Goal: Check status: Check status

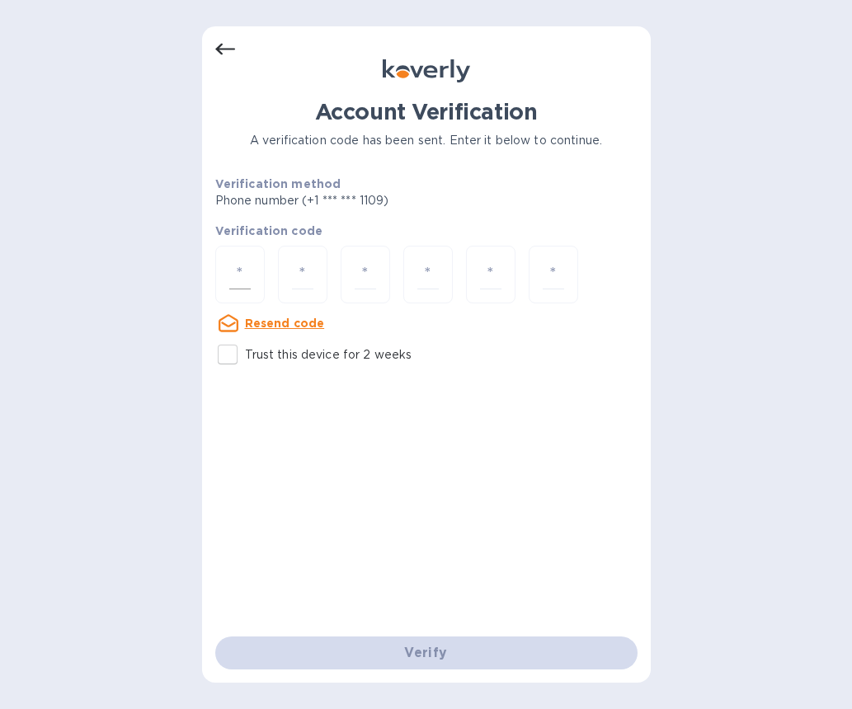
click at [241, 271] on input "number" at bounding box center [239, 275] width 21 height 31
type input "2"
type input "8"
type input "7"
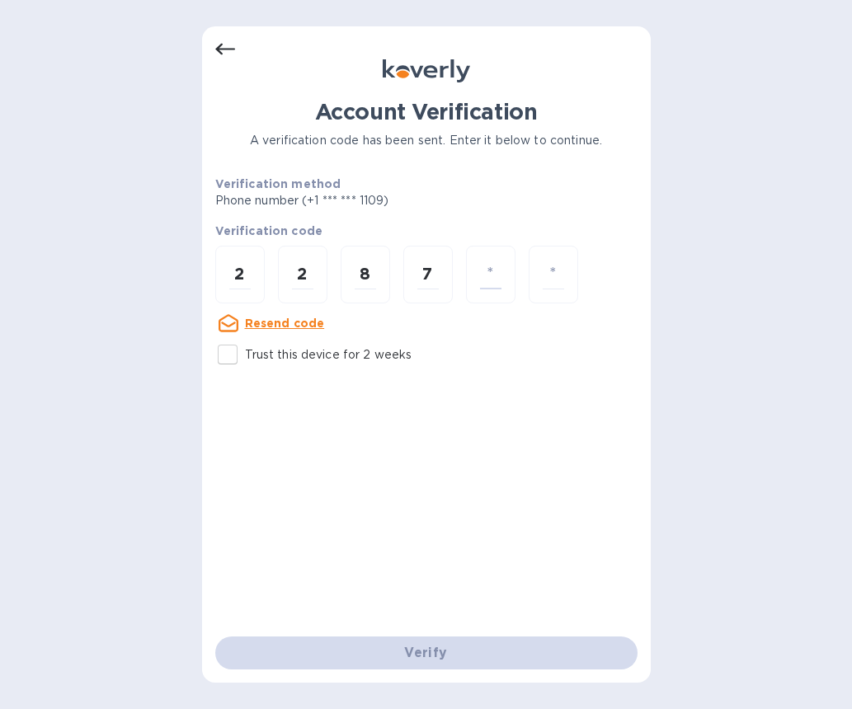
type input "3"
type input "4"
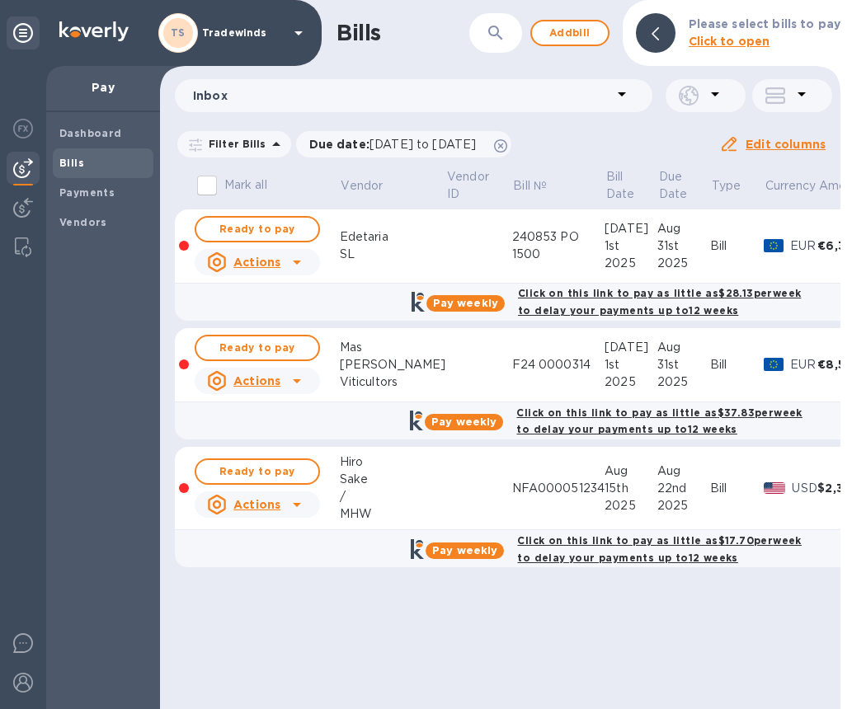
click at [773, 650] on div "Bills ​ Add bill Please select bills to pay Click to open Inbox Filter Bills Du…" at bounding box center [500, 354] width 680 height 709
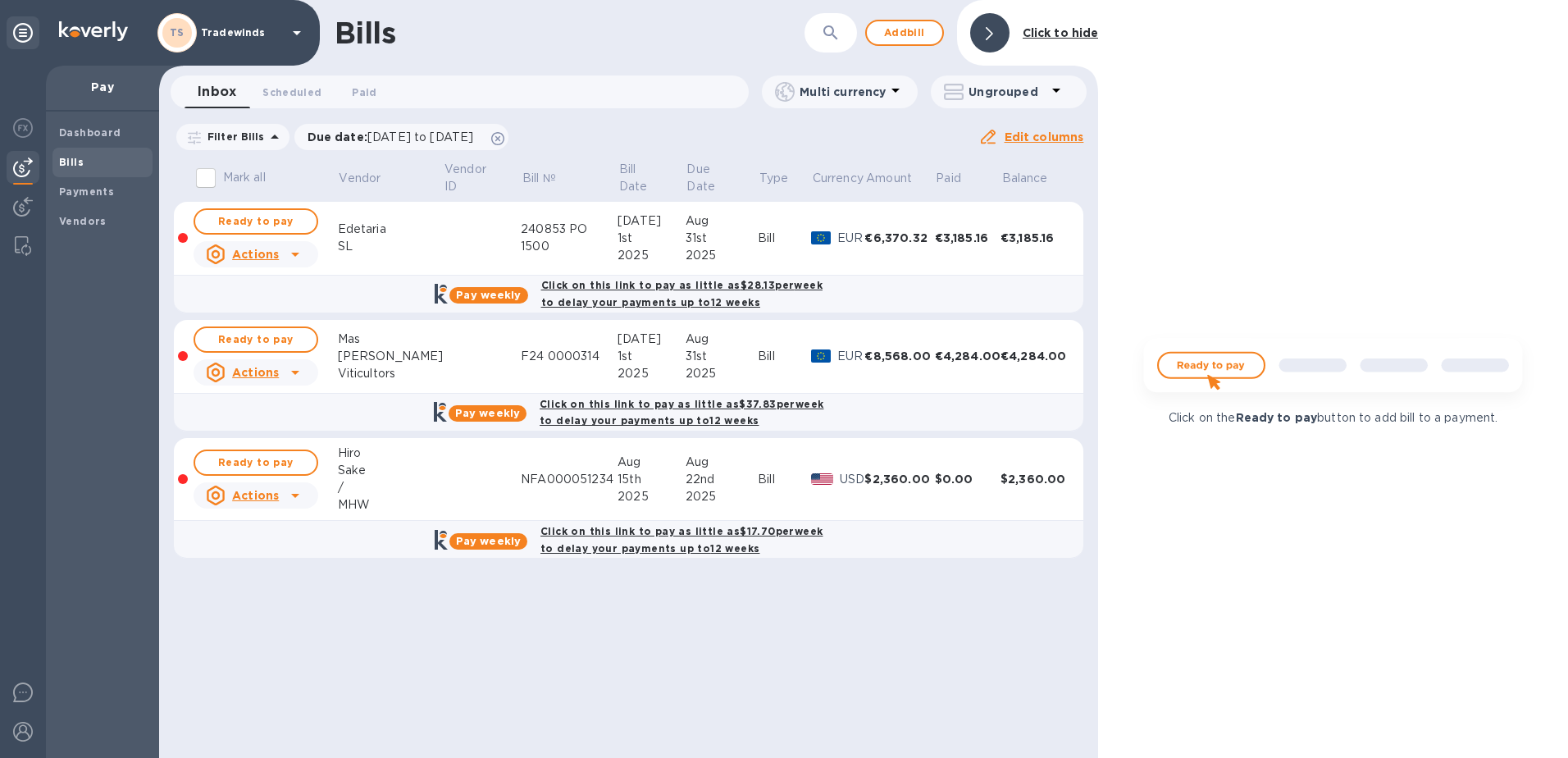
click at [267, 129] on icon at bounding box center [274, 137] width 20 height 20
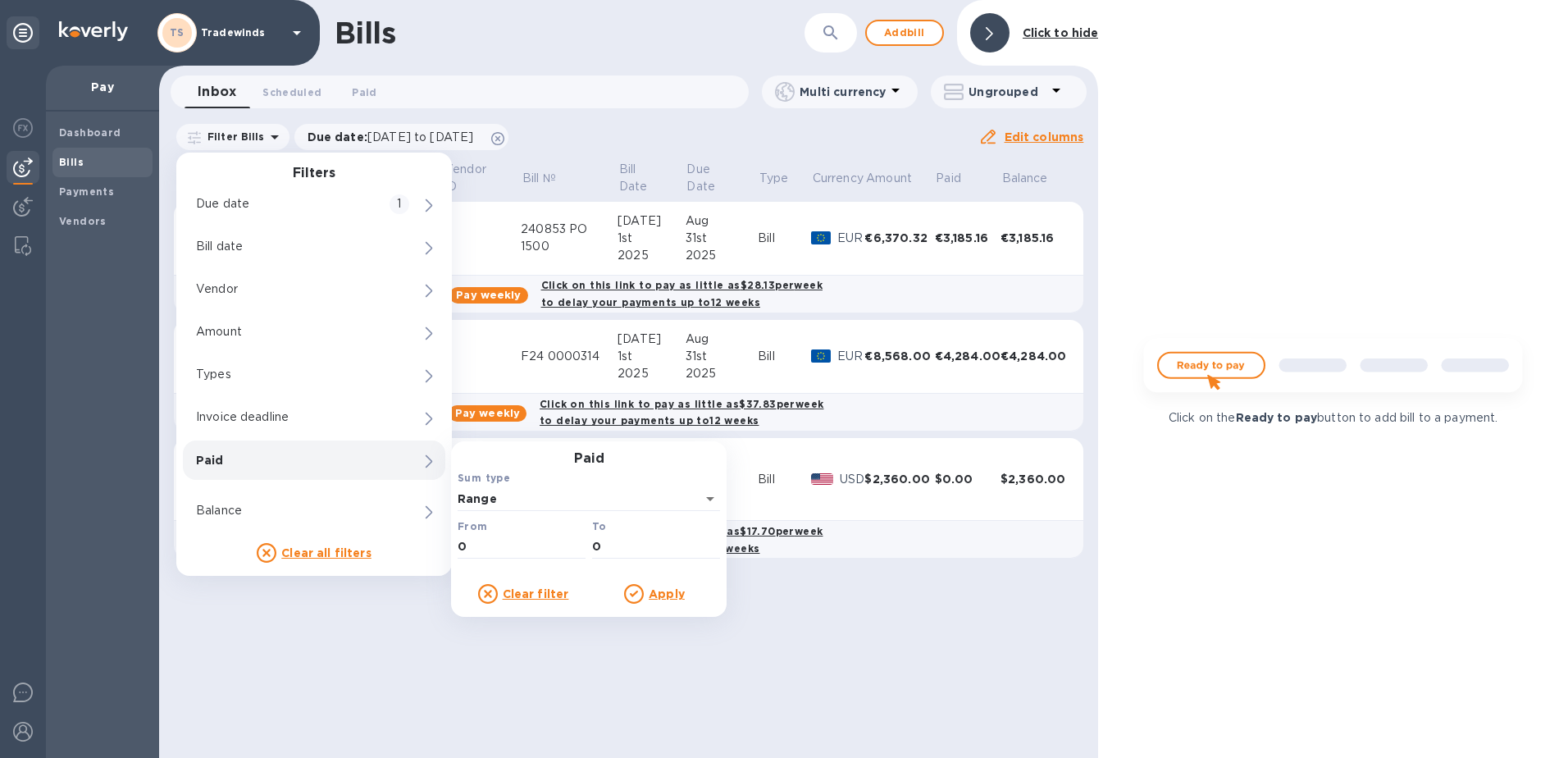
click at [243, 444] on div "Paid" at bounding box center [314, 461] width 262 height 40
click at [689, 461] on div "Paid Sum type Range From 0 To 0" at bounding box center [589, 507] width 268 height 111
click at [124, 199] on span "Payments" at bounding box center [101, 192] width 87 height 16
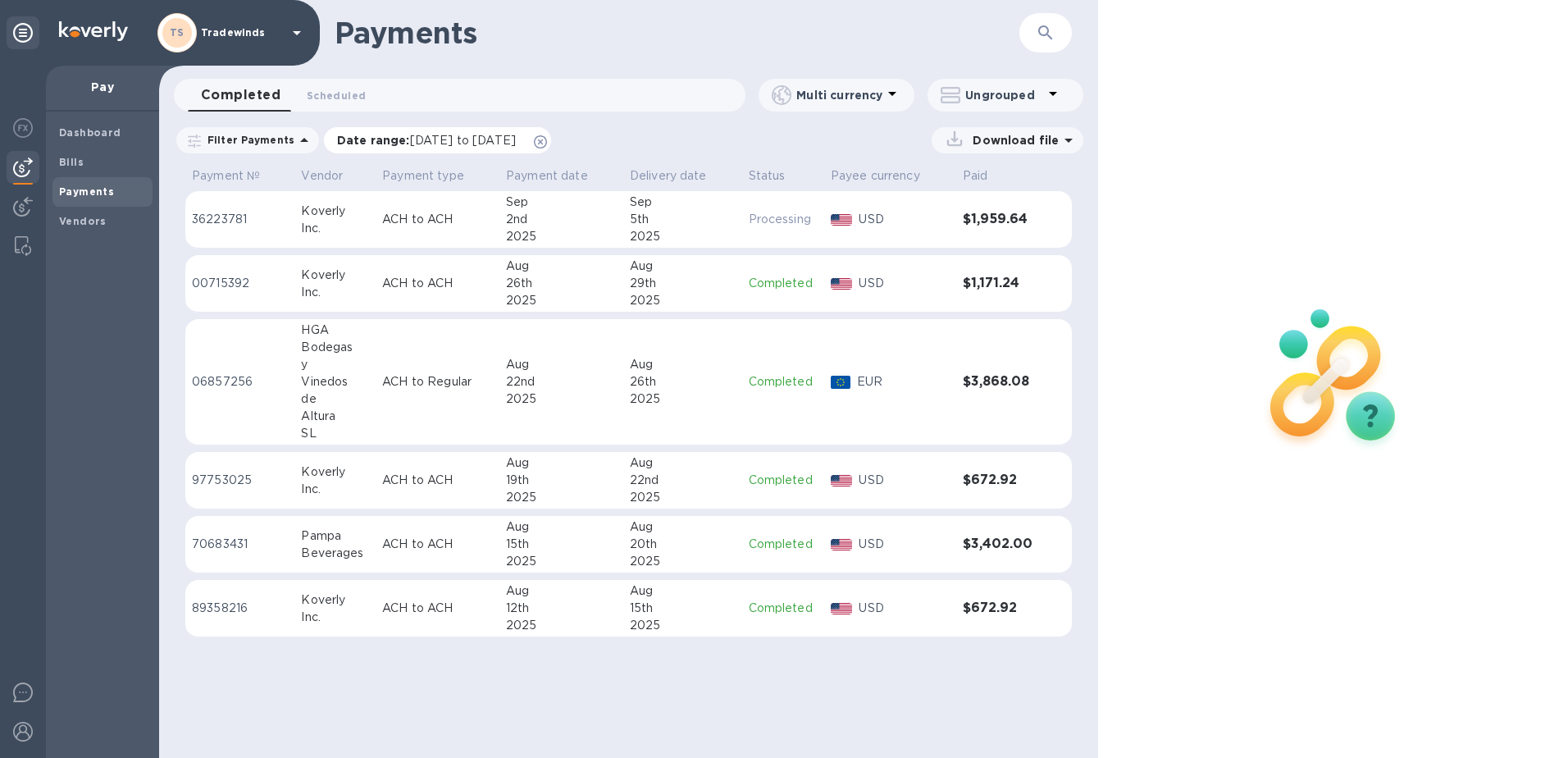
click at [418, 148] on div "Date range : [DATE] to [DATE]" at bounding box center [437, 140] width 227 height 26
click at [415, 129] on div "Date range : [DATE] to [DATE]" at bounding box center [437, 140] width 227 height 26
click at [858, 144] on icon at bounding box center [1069, 140] width 20 height 20
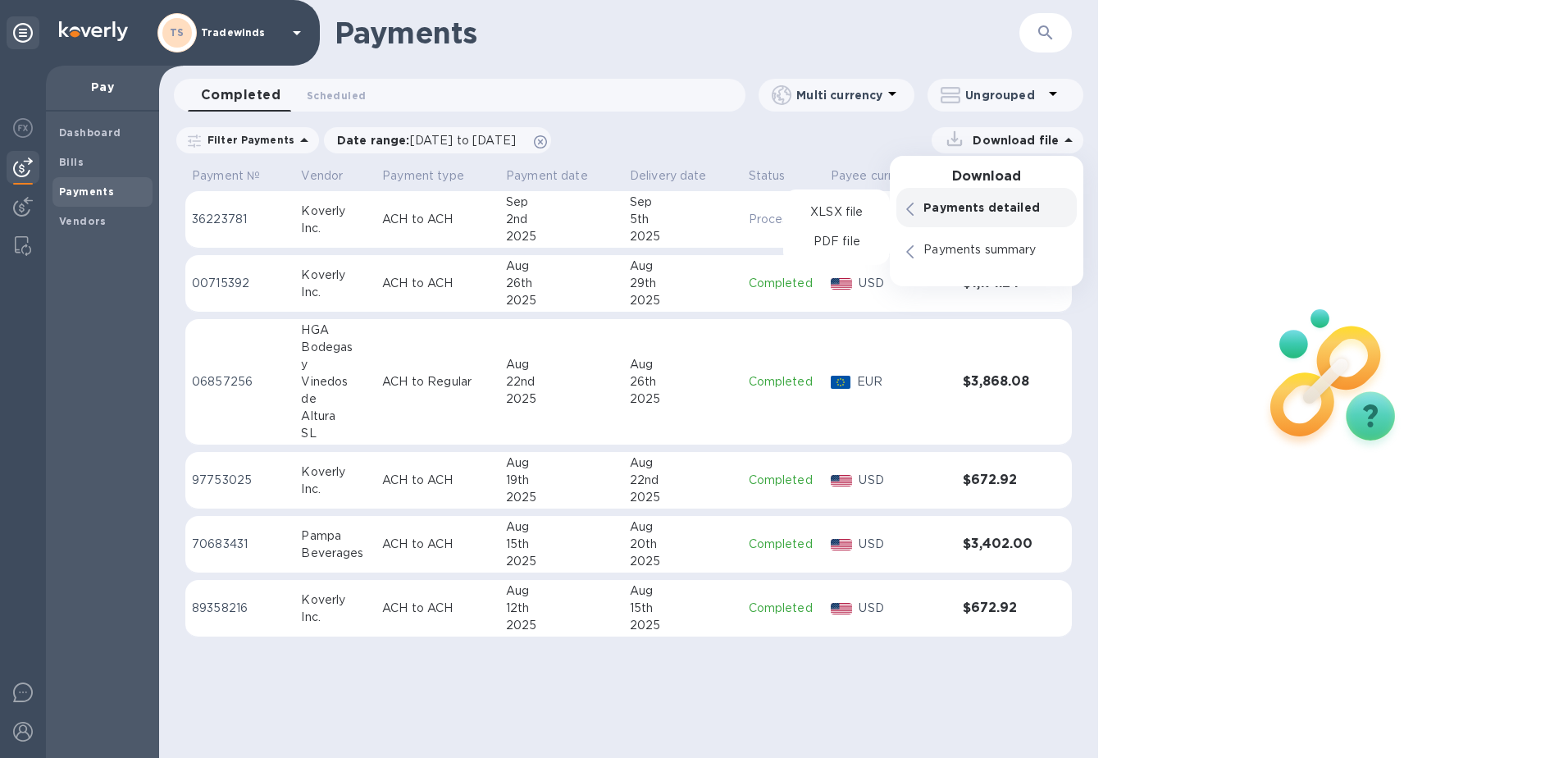
click at [858, 199] on p "Payments detailed" at bounding box center [994, 207] width 143 height 16
click at [847, 246] on p "PDF file" at bounding box center [836, 242] width 49 height 16
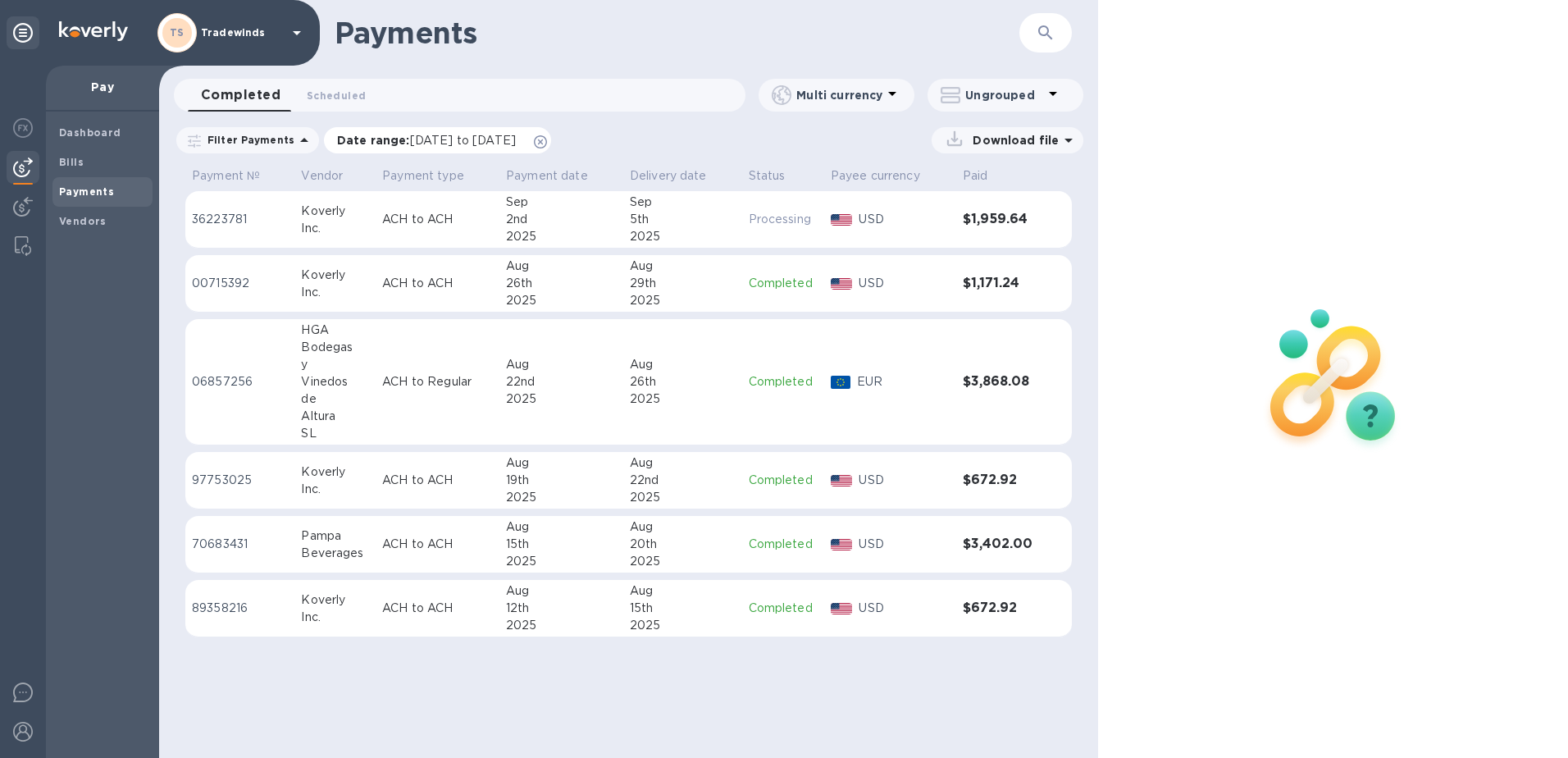
click at [428, 142] on span "[DATE] to [DATE]" at bounding box center [462, 139] width 105 height 13
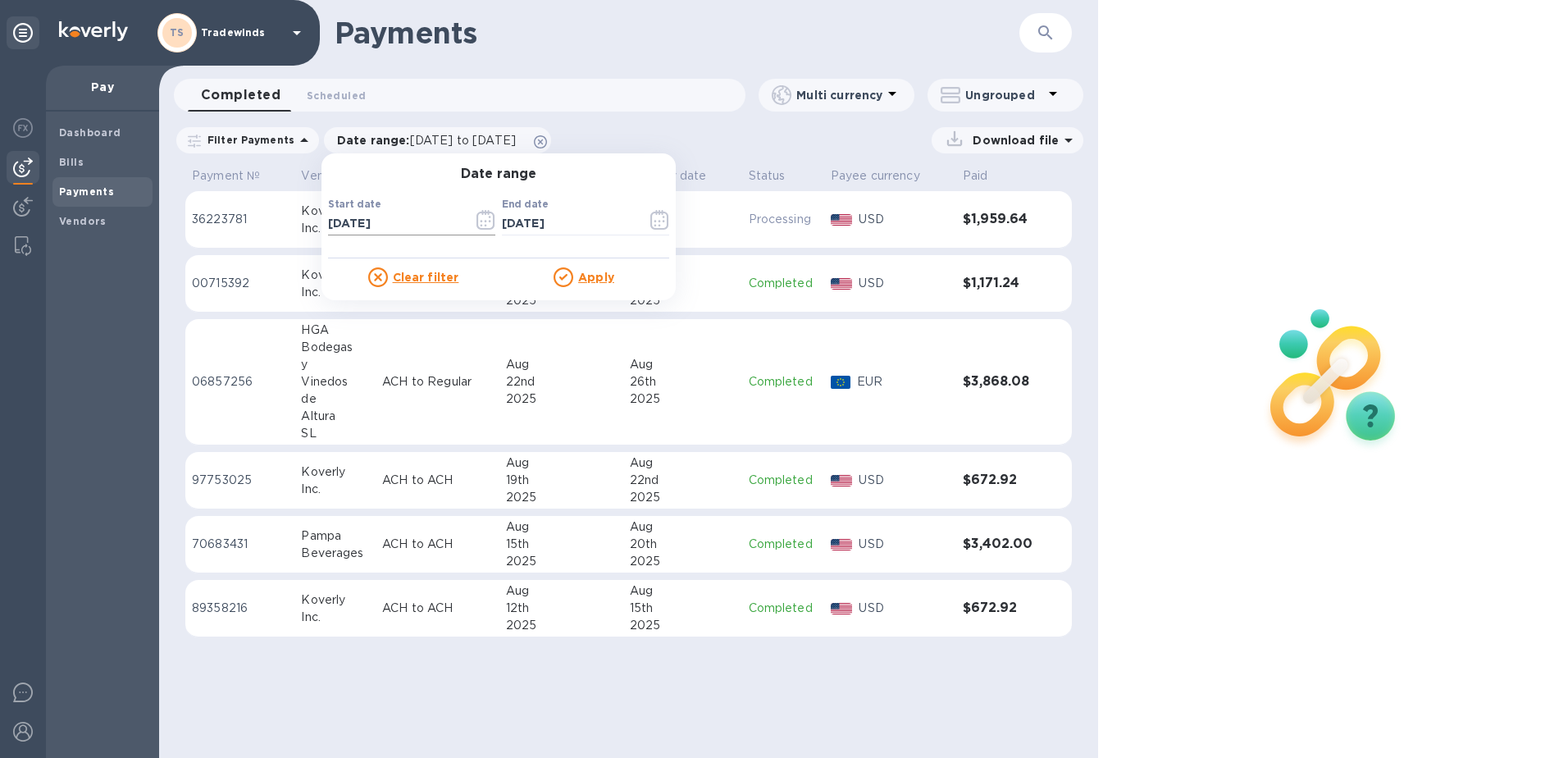
click at [476, 219] on icon "button" at bounding box center [485, 220] width 19 height 20
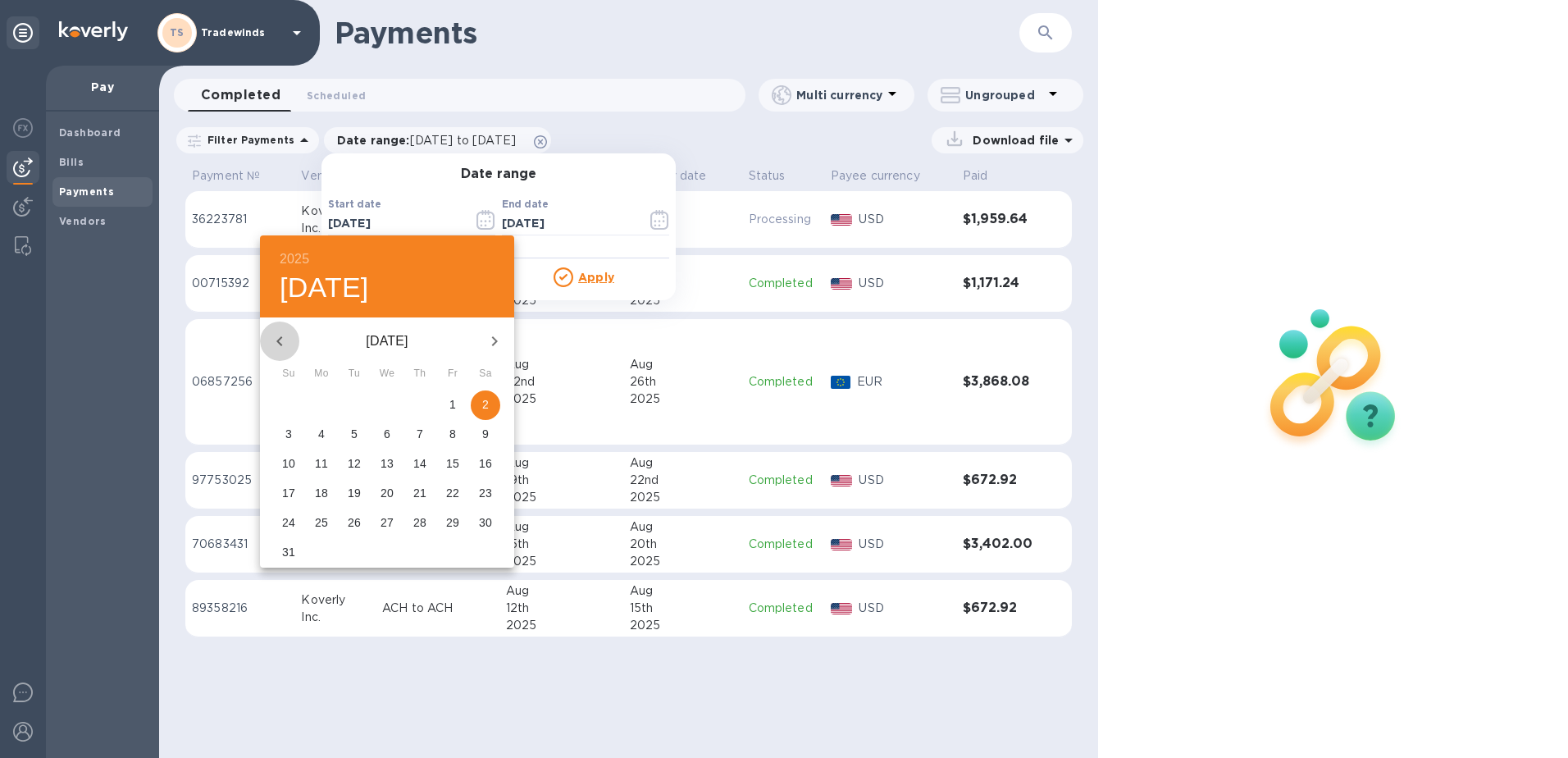
click at [280, 351] on button "button" at bounding box center [279, 341] width 40 height 40
click at [292, 402] on span "1" at bounding box center [288, 404] width 30 height 16
type input "[DATE]"
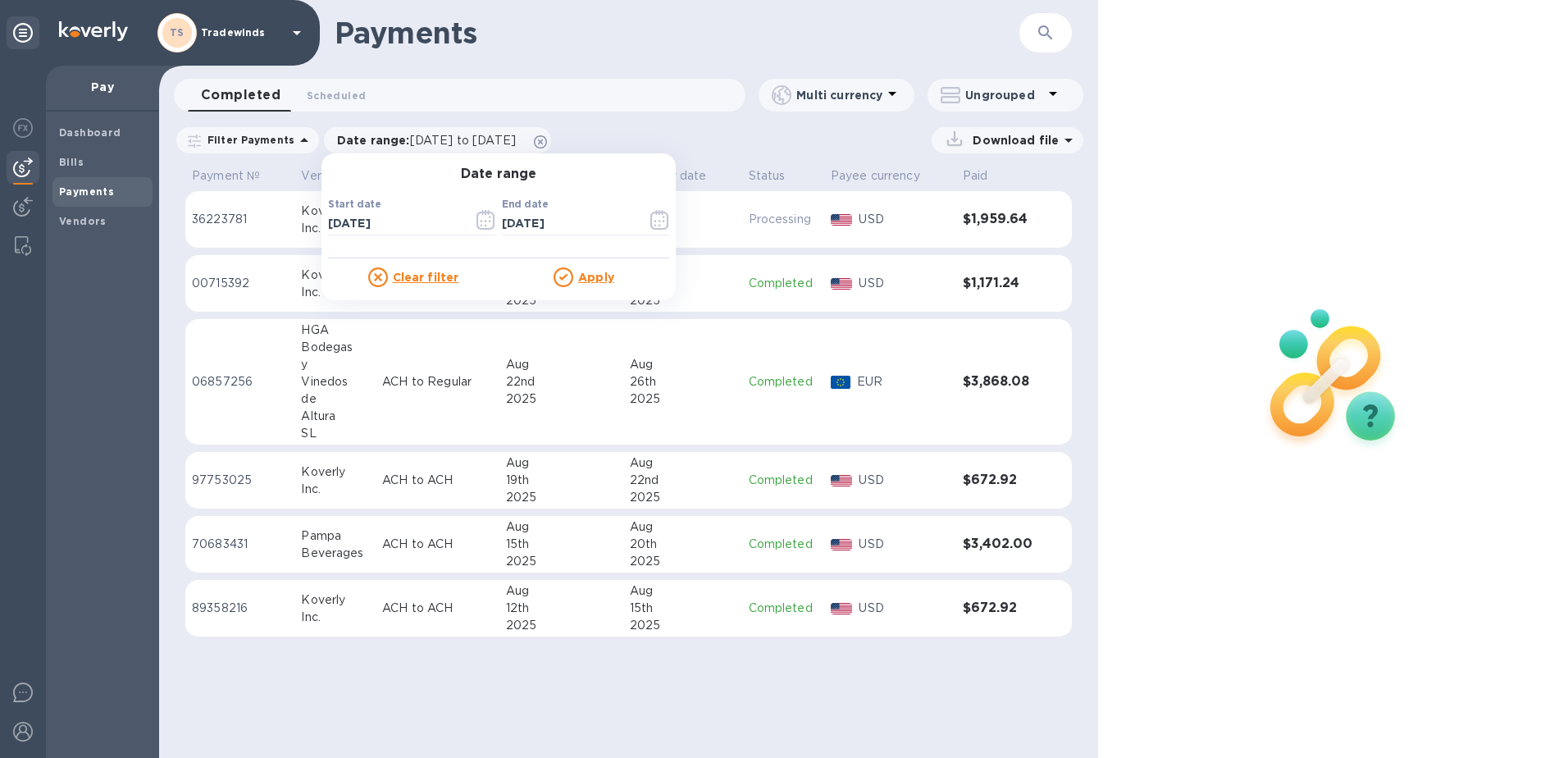
click at [582, 277] on u "Apply" at bounding box center [596, 277] width 36 height 13
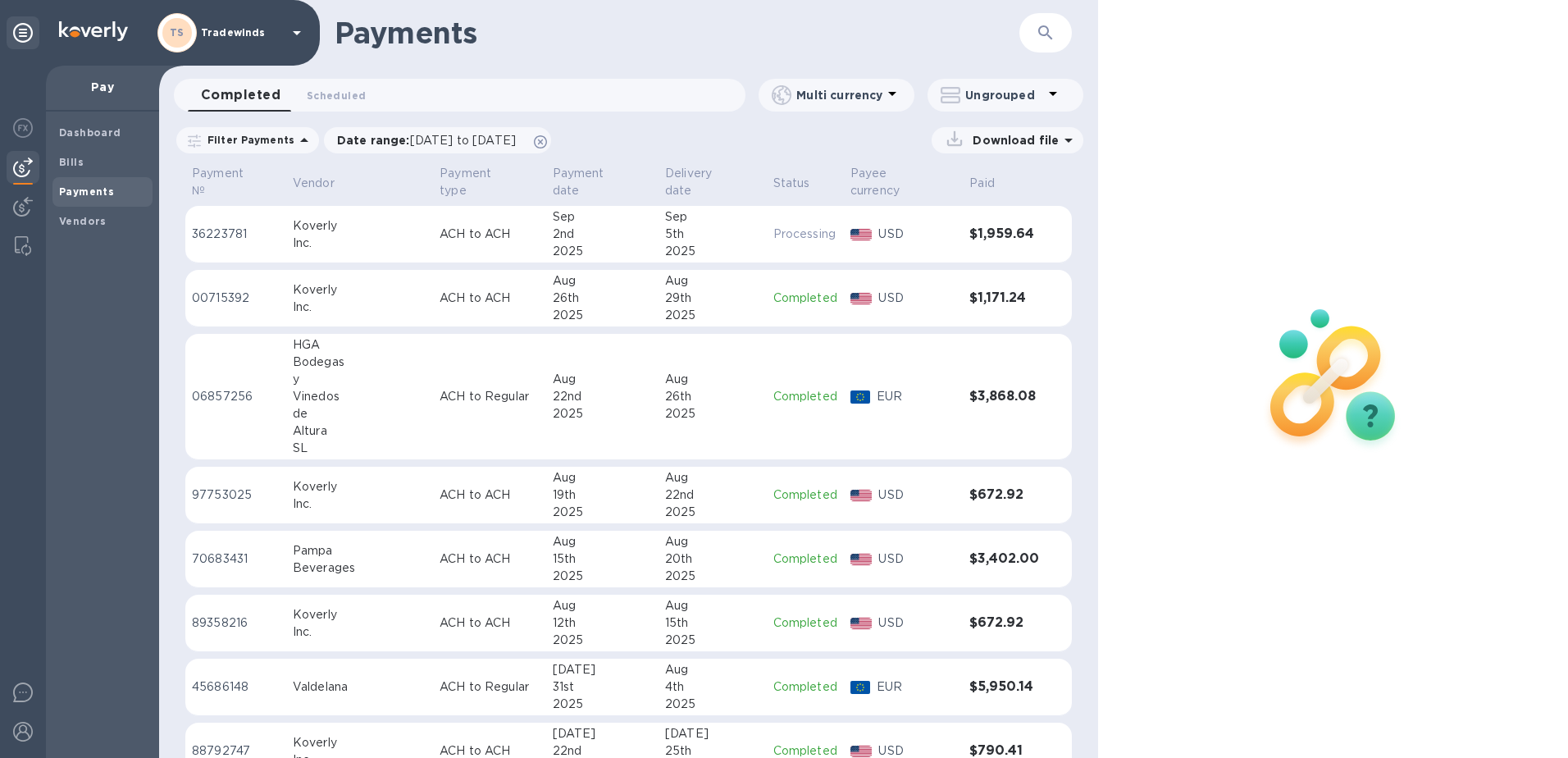
click at [858, 141] on p "Download file" at bounding box center [1011, 140] width 92 height 16
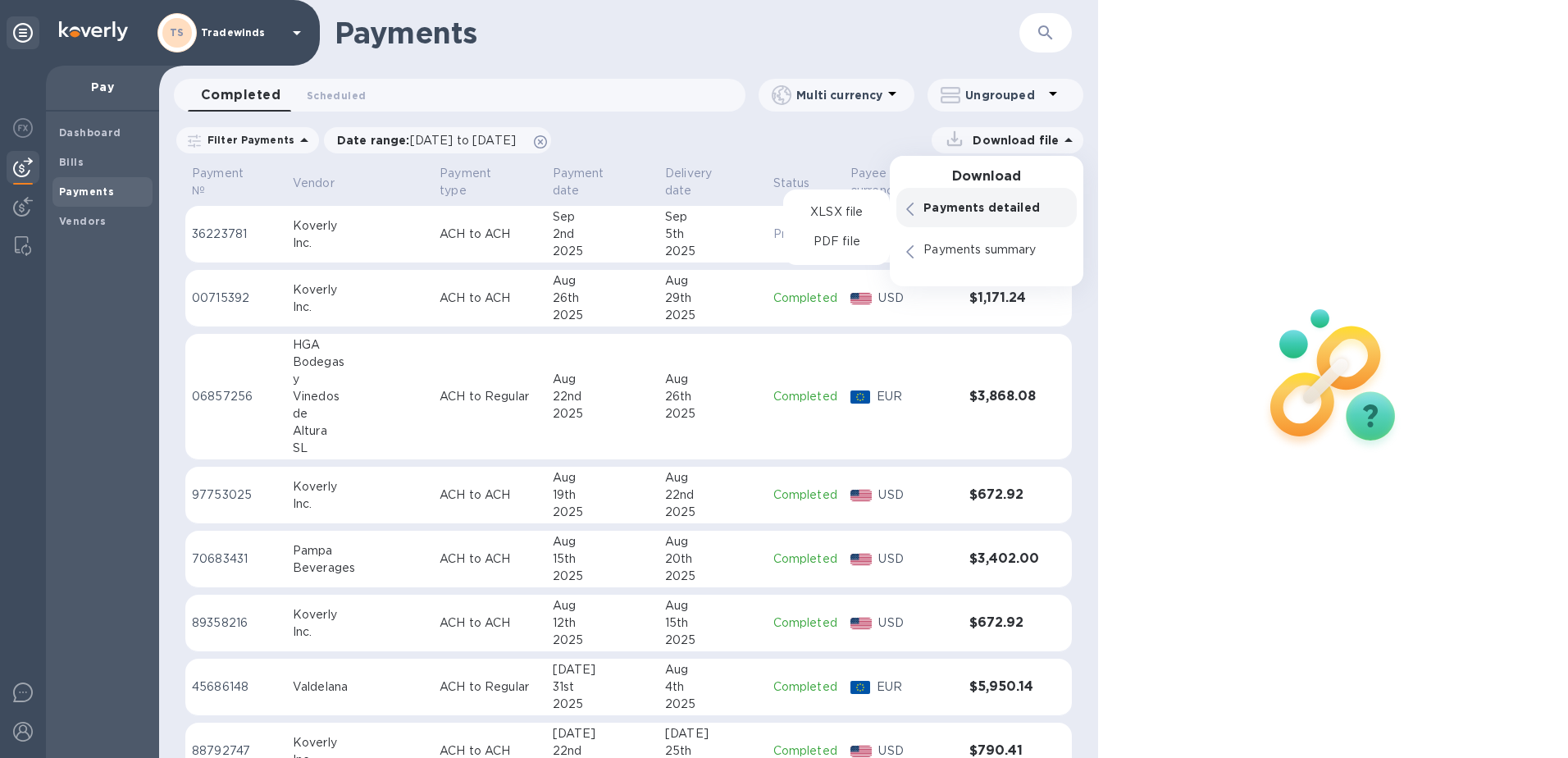
click at [858, 221] on div "Payments detailed" at bounding box center [985, 208] width 180 height 40
click at [853, 253] on div "PDF file" at bounding box center [836, 242] width 93 height 26
click at [858, 254] on p "Payments summary" at bounding box center [994, 250] width 143 height 16
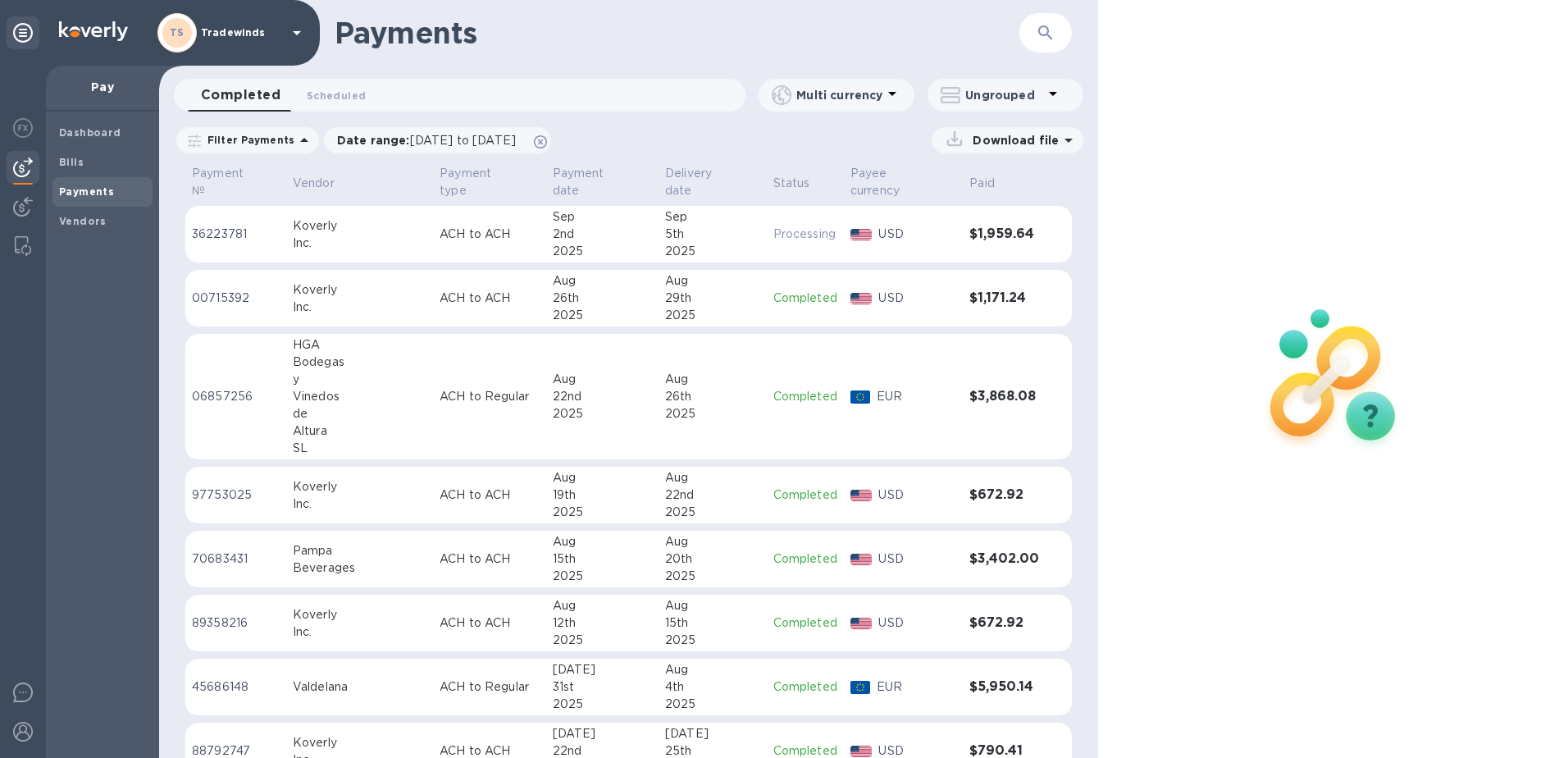
click at [773, 149] on div "Download file" at bounding box center [821, 140] width 523 height 26
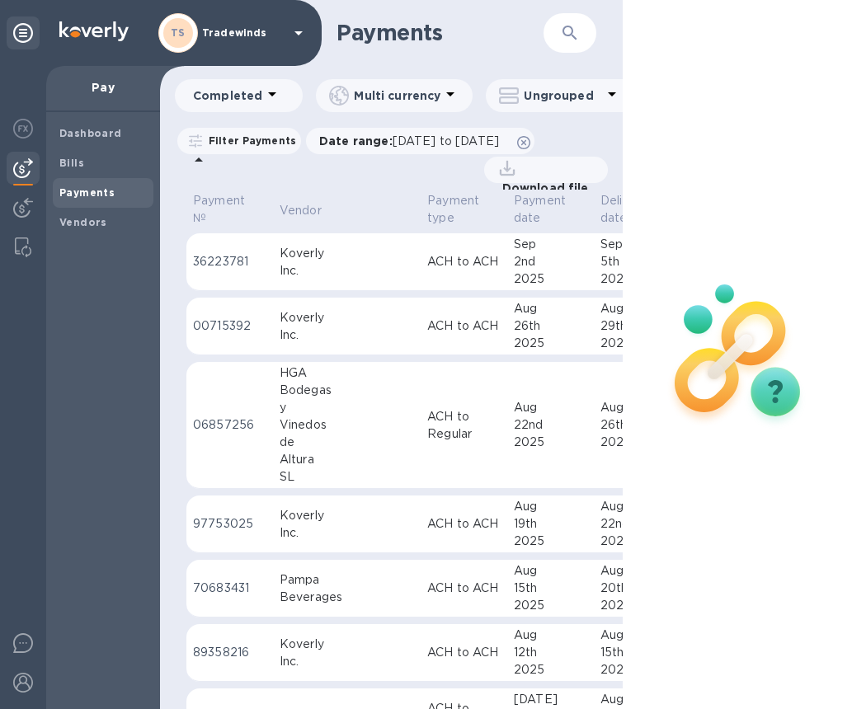
click at [237, 40] on div "TS Tradewinds" at bounding box center [233, 33] width 150 height 40
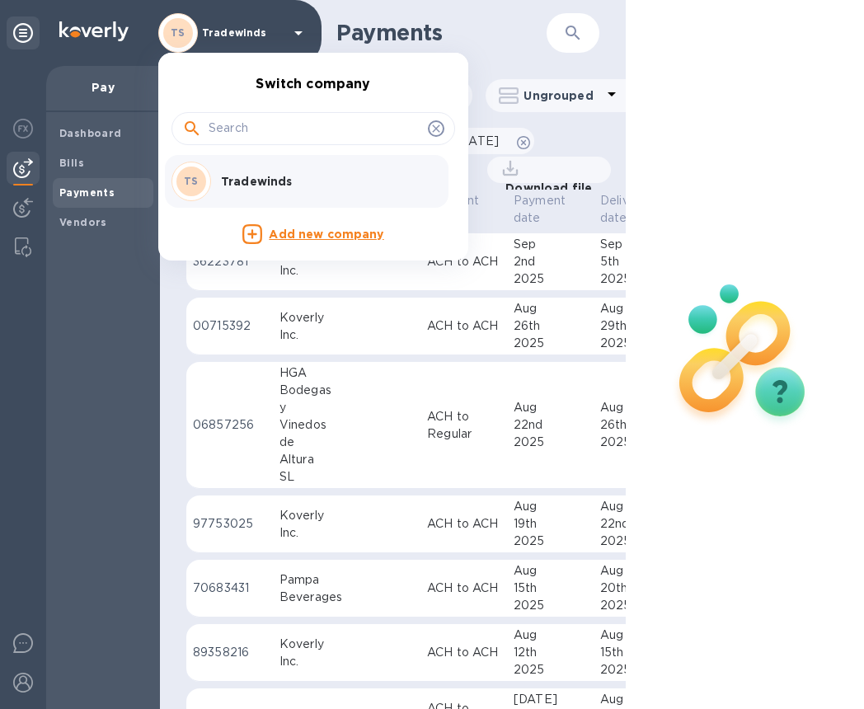
click at [237, 40] on div at bounding box center [432, 354] width 864 height 709
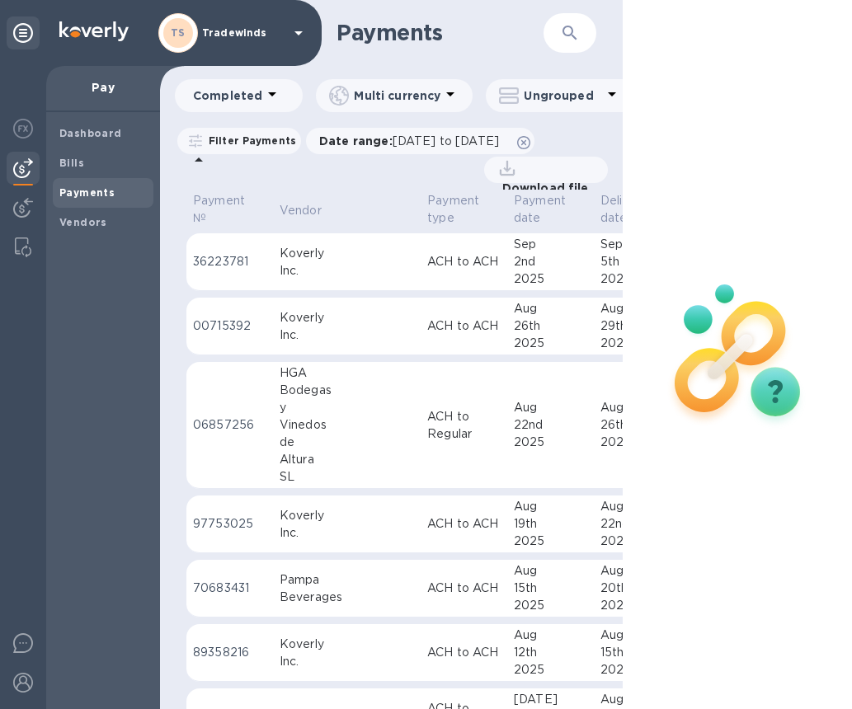
click at [58, 440] on div "Dashboard Bills Payments Vendors" at bounding box center [103, 410] width 114 height 597
click at [530, 144] on icon at bounding box center [523, 142] width 13 height 13
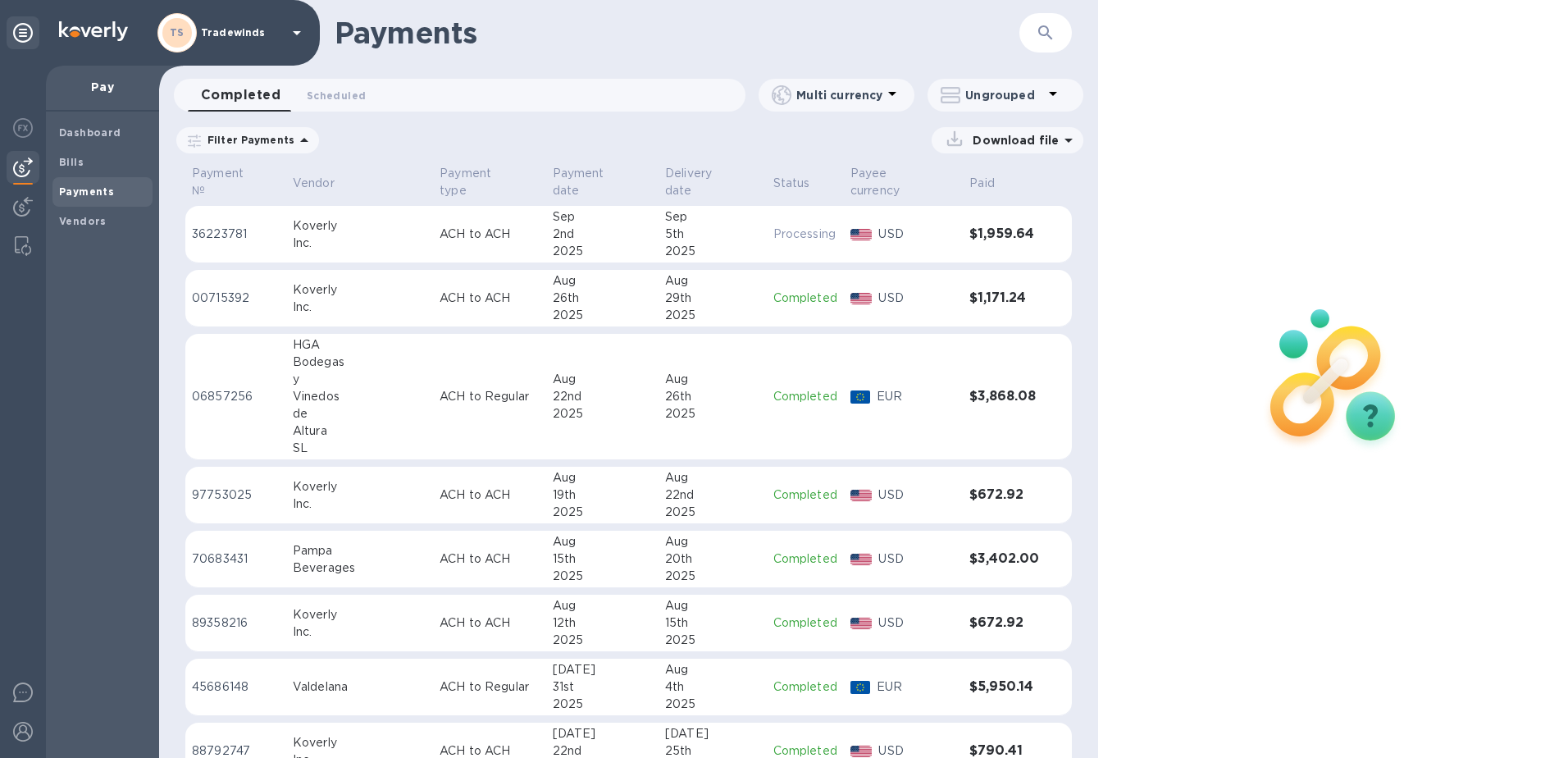
click at [261, 147] on p "Filter Payments" at bounding box center [248, 140] width 93 height 14
drag, startPoint x: 261, startPoint y: 147, endPoint x: 311, endPoint y: 204, distance: 75.8
click at [311, 204] on p "Date range" at bounding box center [285, 207] width 180 height 17
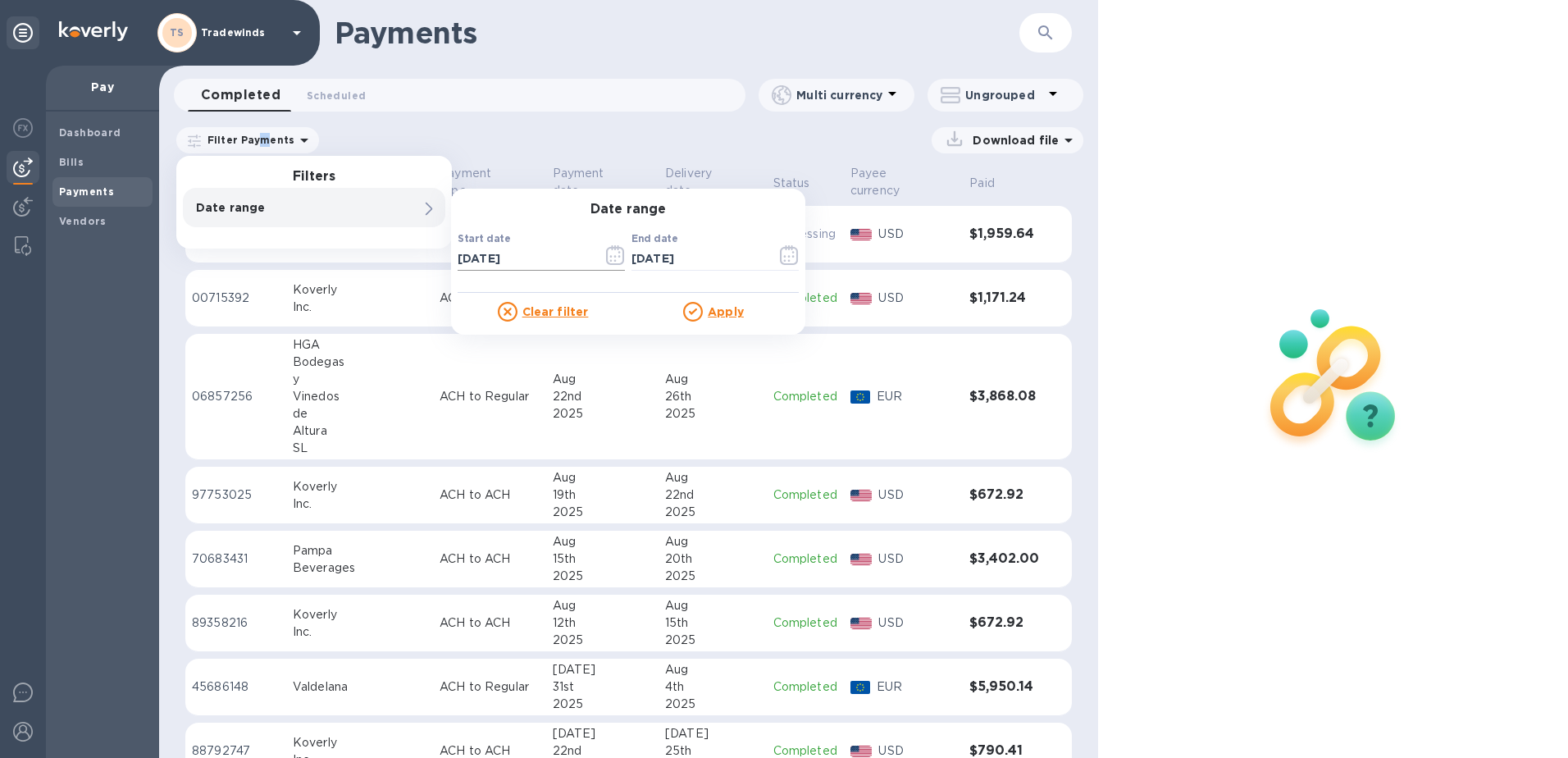
click at [614, 260] on icon "button" at bounding box center [615, 261] width 2 height 2
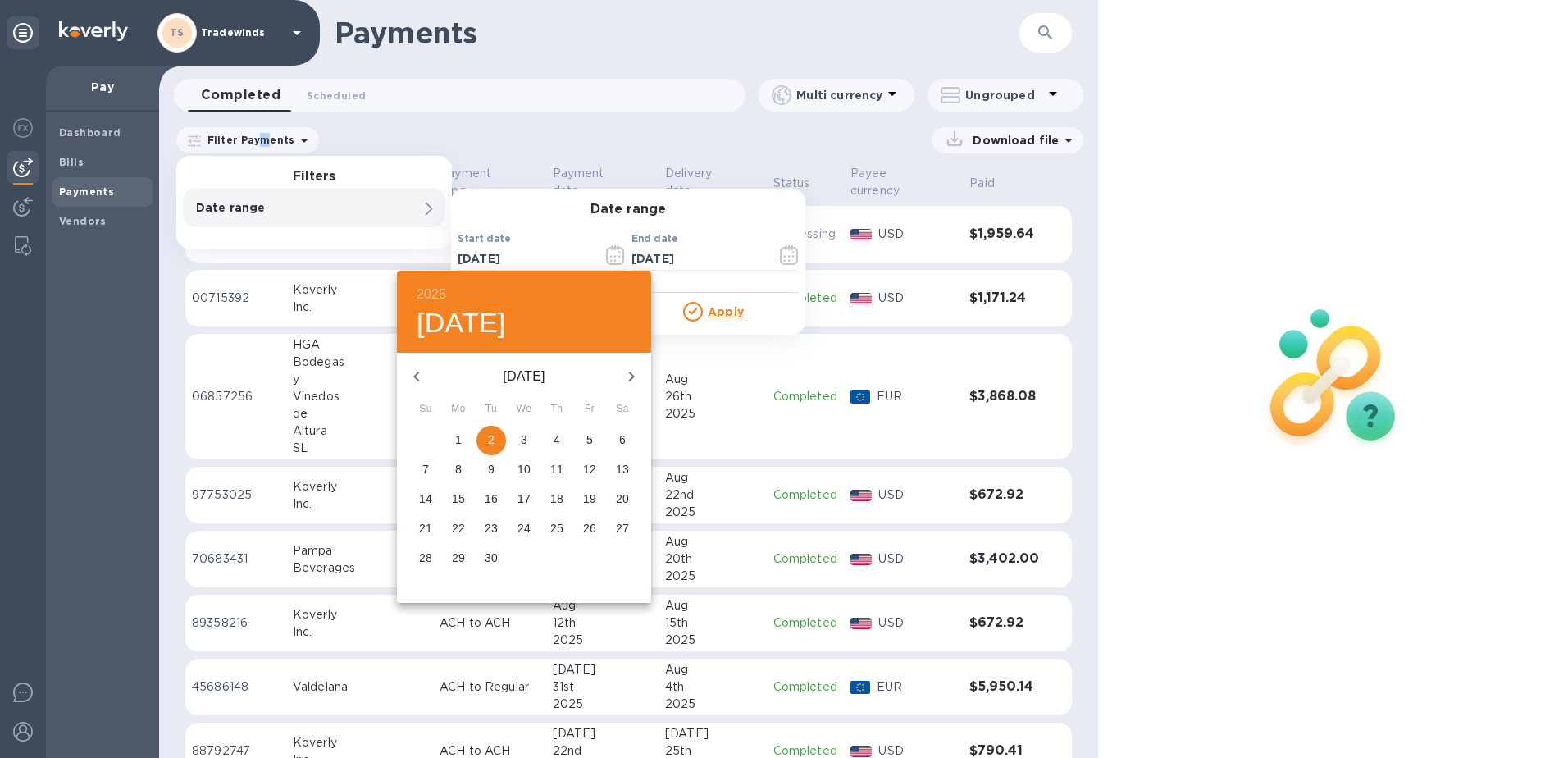
click at [420, 372] on icon "button" at bounding box center [417, 377] width 20 height 20
click at [413, 370] on icon "button" at bounding box center [417, 377] width 20 height 20
click at [552, 433] on span "1" at bounding box center [557, 440] width 30 height 16
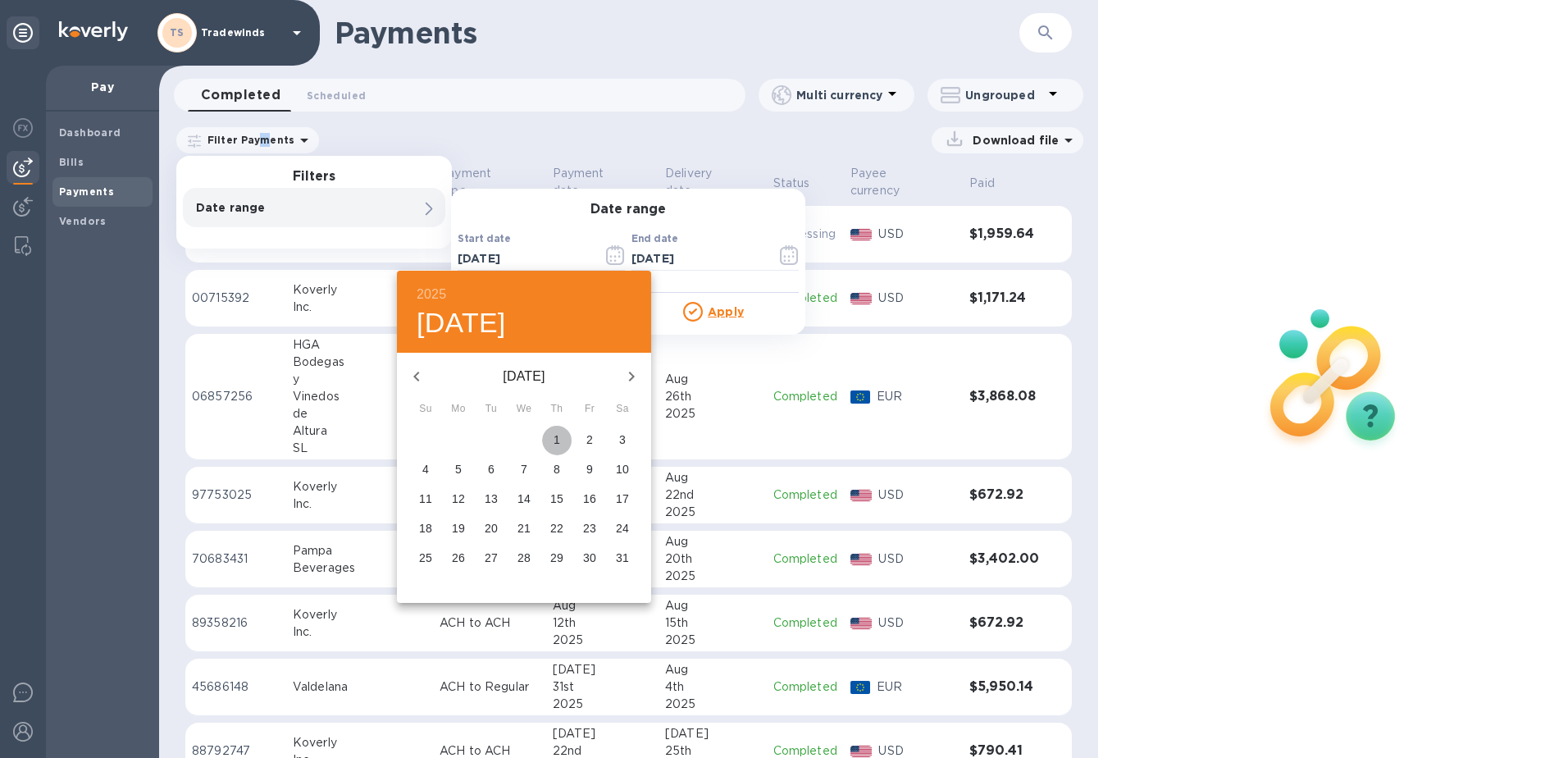
type input "[DATE]"
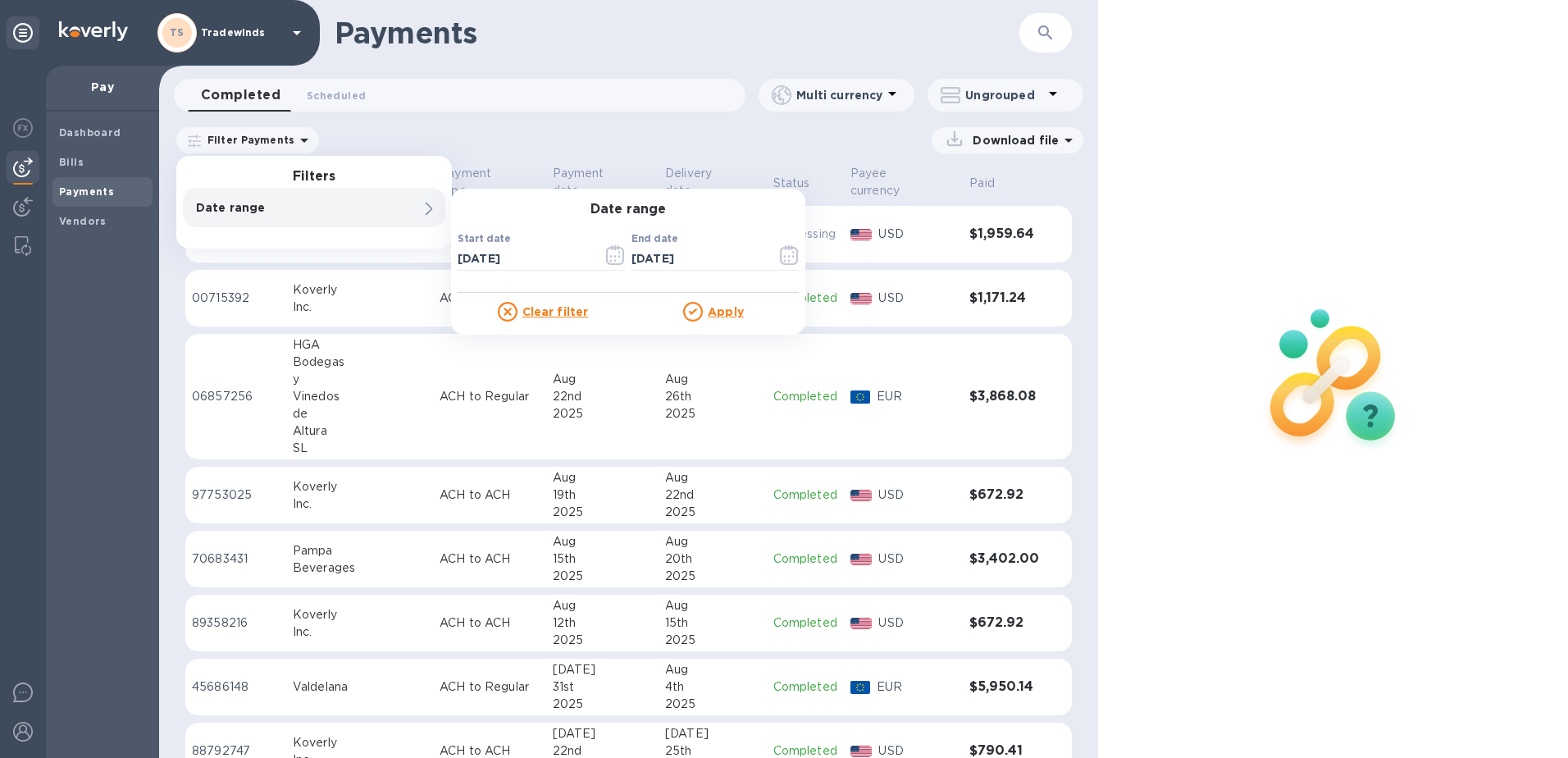
click at [714, 311] on u "Apply" at bounding box center [726, 311] width 36 height 13
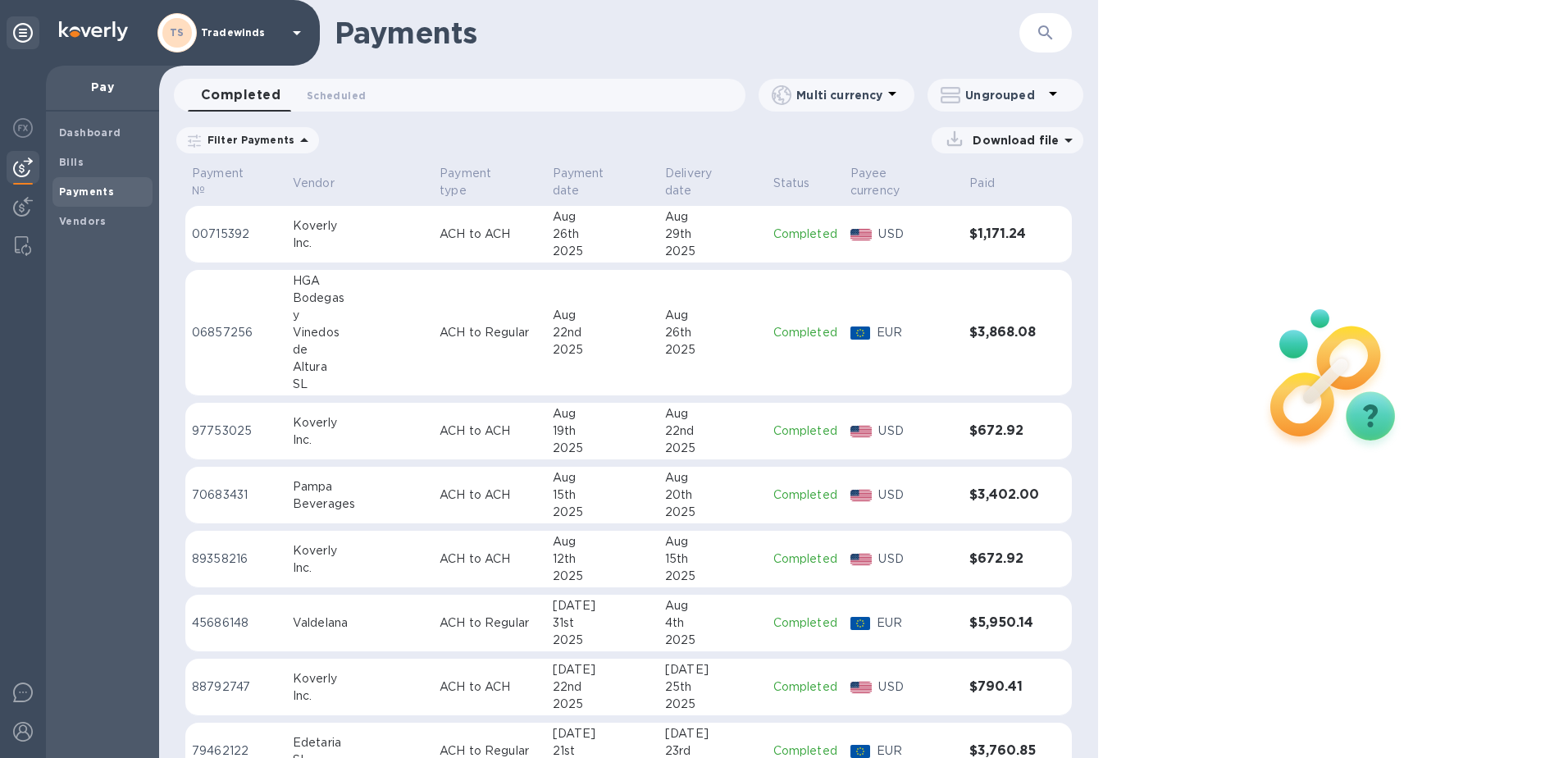
click at [858, 136] on p "Download file" at bounding box center [1011, 140] width 92 height 16
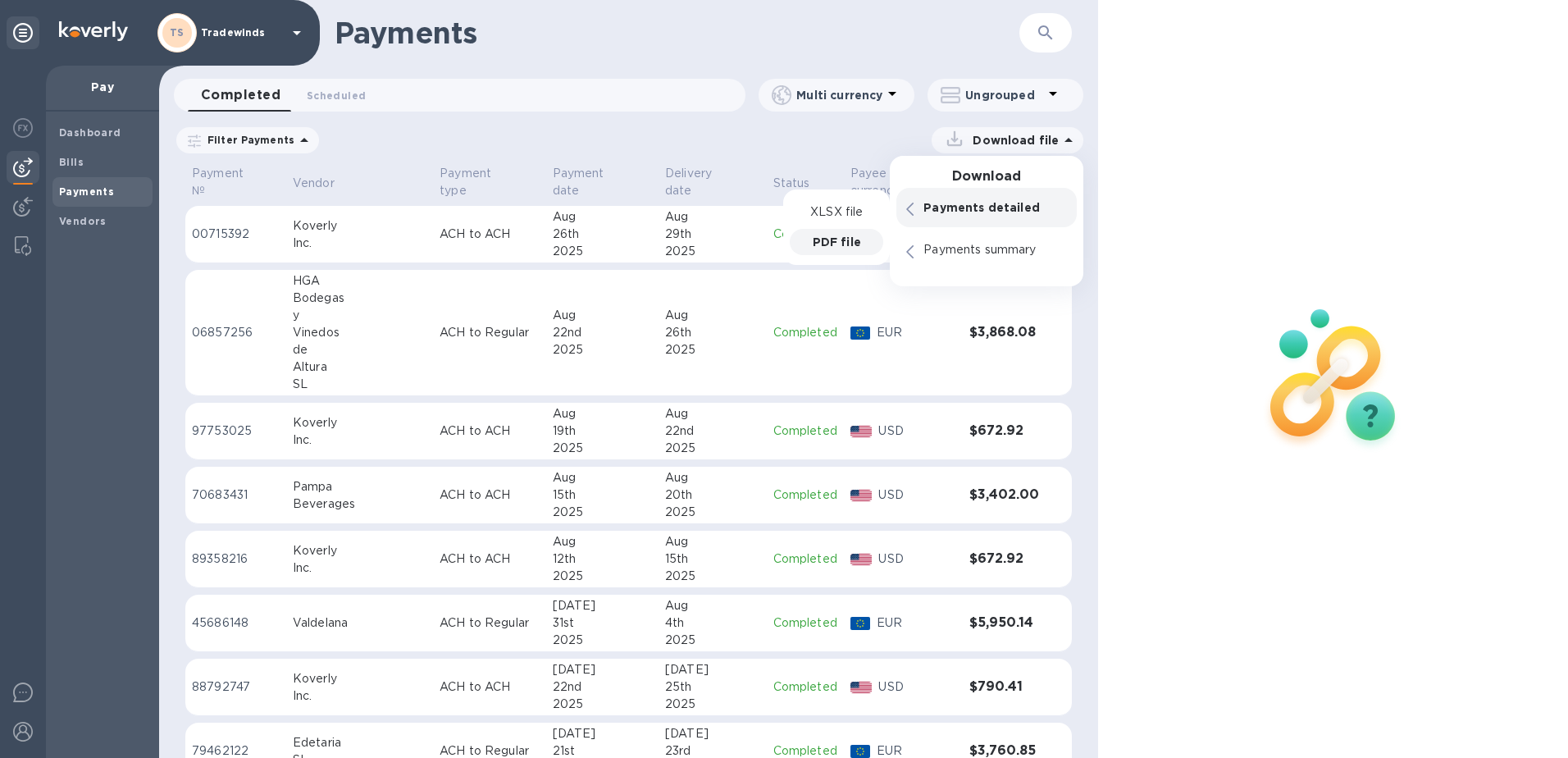
click at [839, 236] on p "PDF file" at bounding box center [836, 242] width 49 height 16
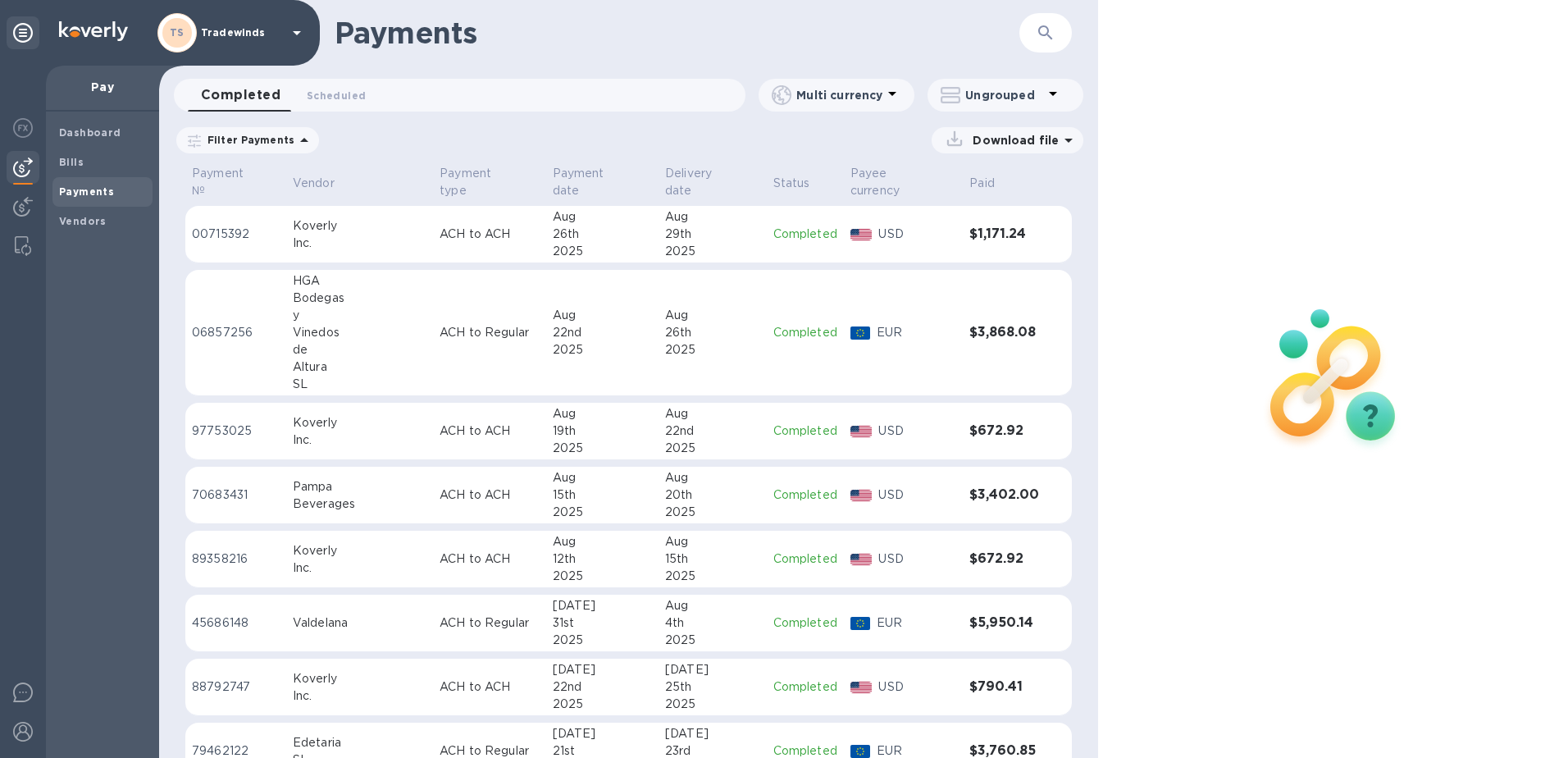
click at [858, 218] on div at bounding box center [1332, 379] width 469 height 758
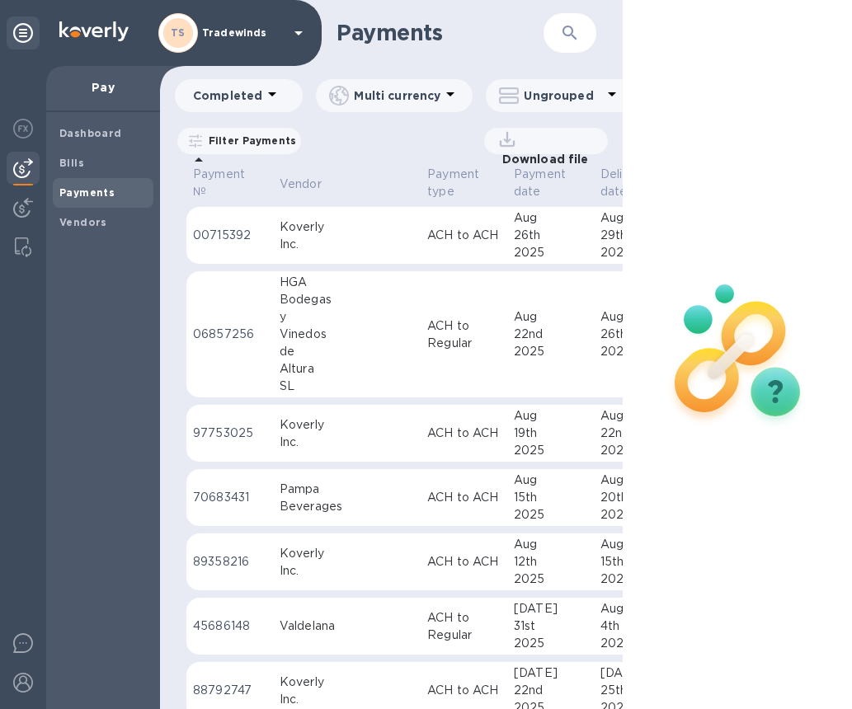
drag, startPoint x: 636, startPoint y: 272, endPoint x: 651, endPoint y: 209, distance: 65.2
click at [637, 271] on img at bounding box center [738, 353] width 218 height 218
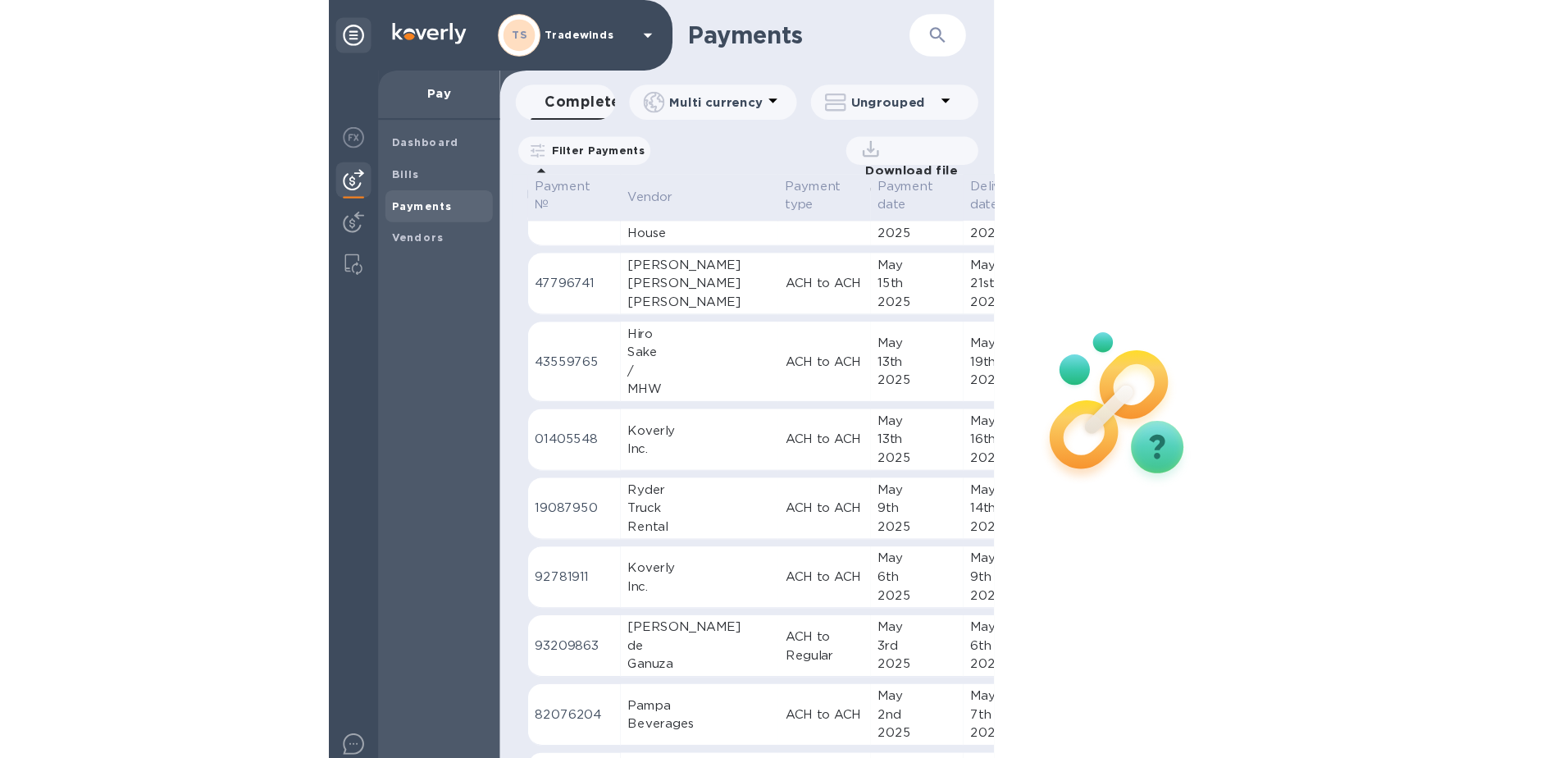
scroll to position [1718, 0]
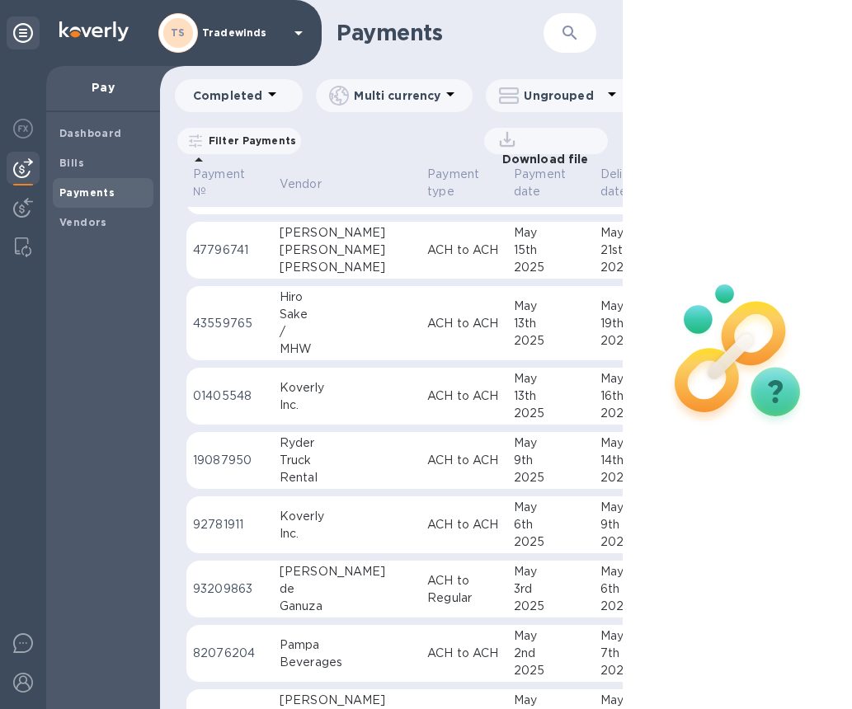
click at [73, 463] on div "Dashboard Bills Payments Vendors" at bounding box center [103, 410] width 114 height 597
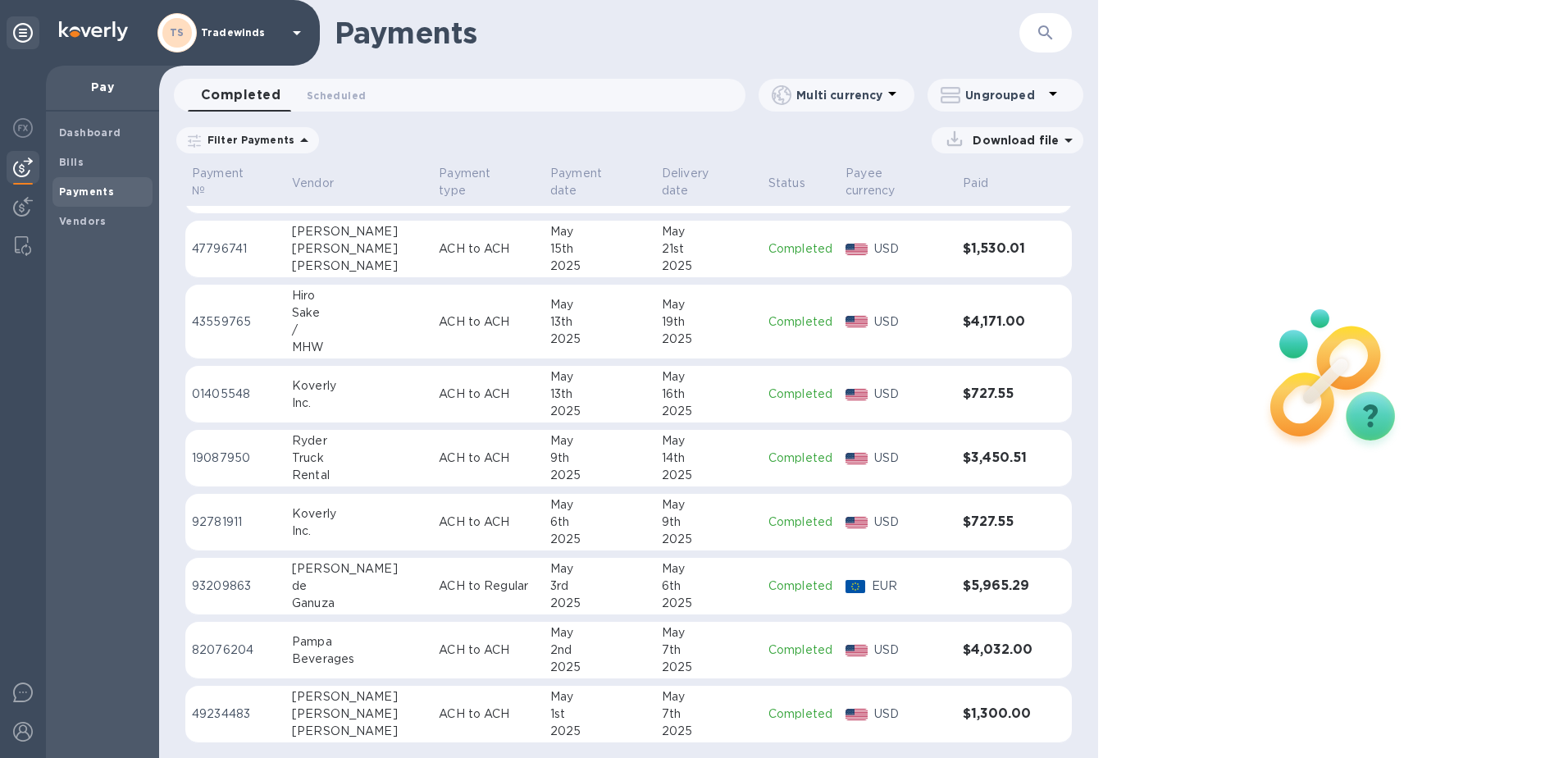
scroll to position [1703, 0]
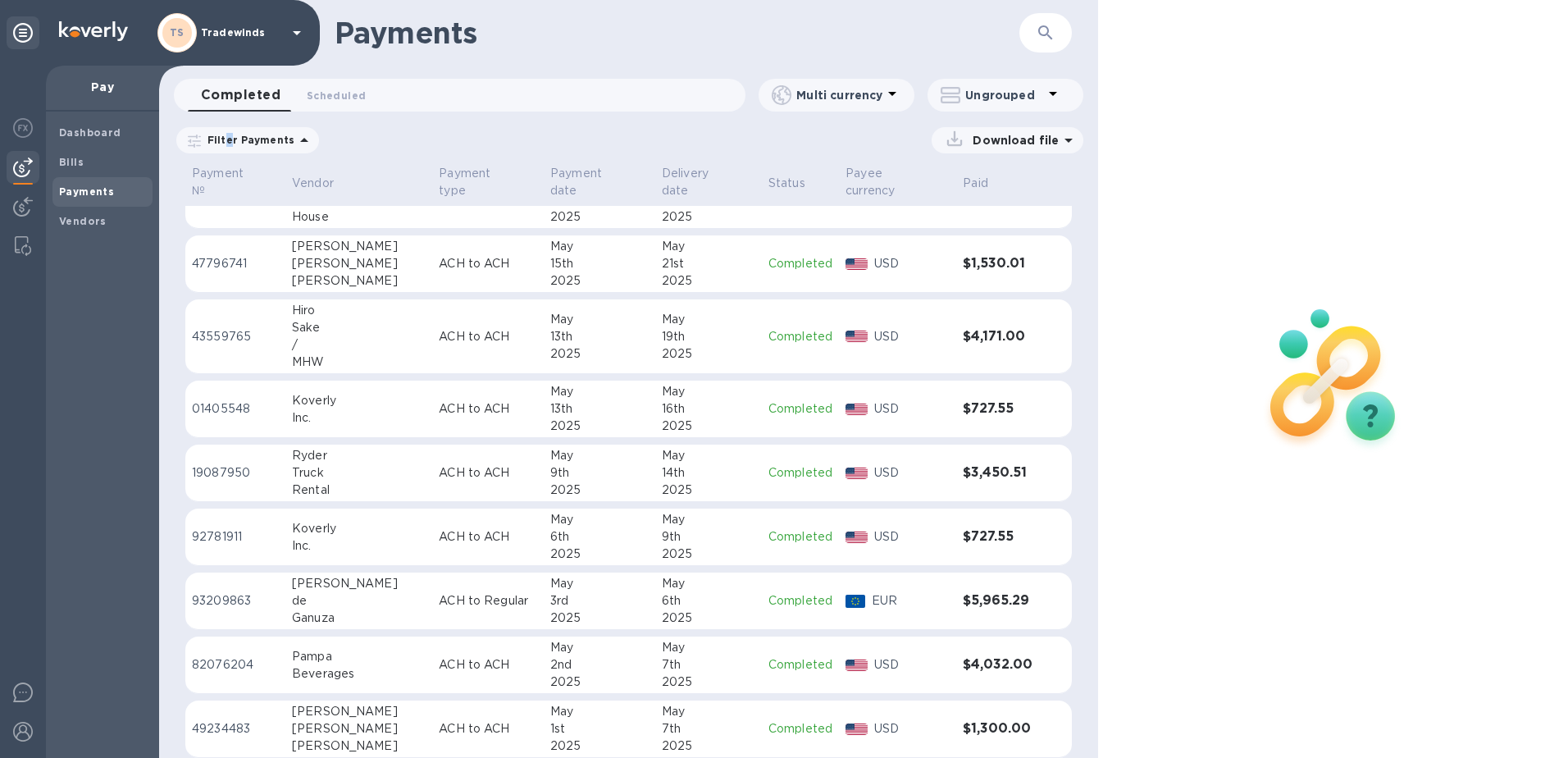
click at [228, 150] on div "Filter Payments" at bounding box center [247, 140] width 142 height 26
drag, startPoint x: 228, startPoint y: 150, endPoint x: 232, endPoint y: 140, distance: 10.8
click at [232, 140] on p "Filter Payments" at bounding box center [248, 140] width 93 height 14
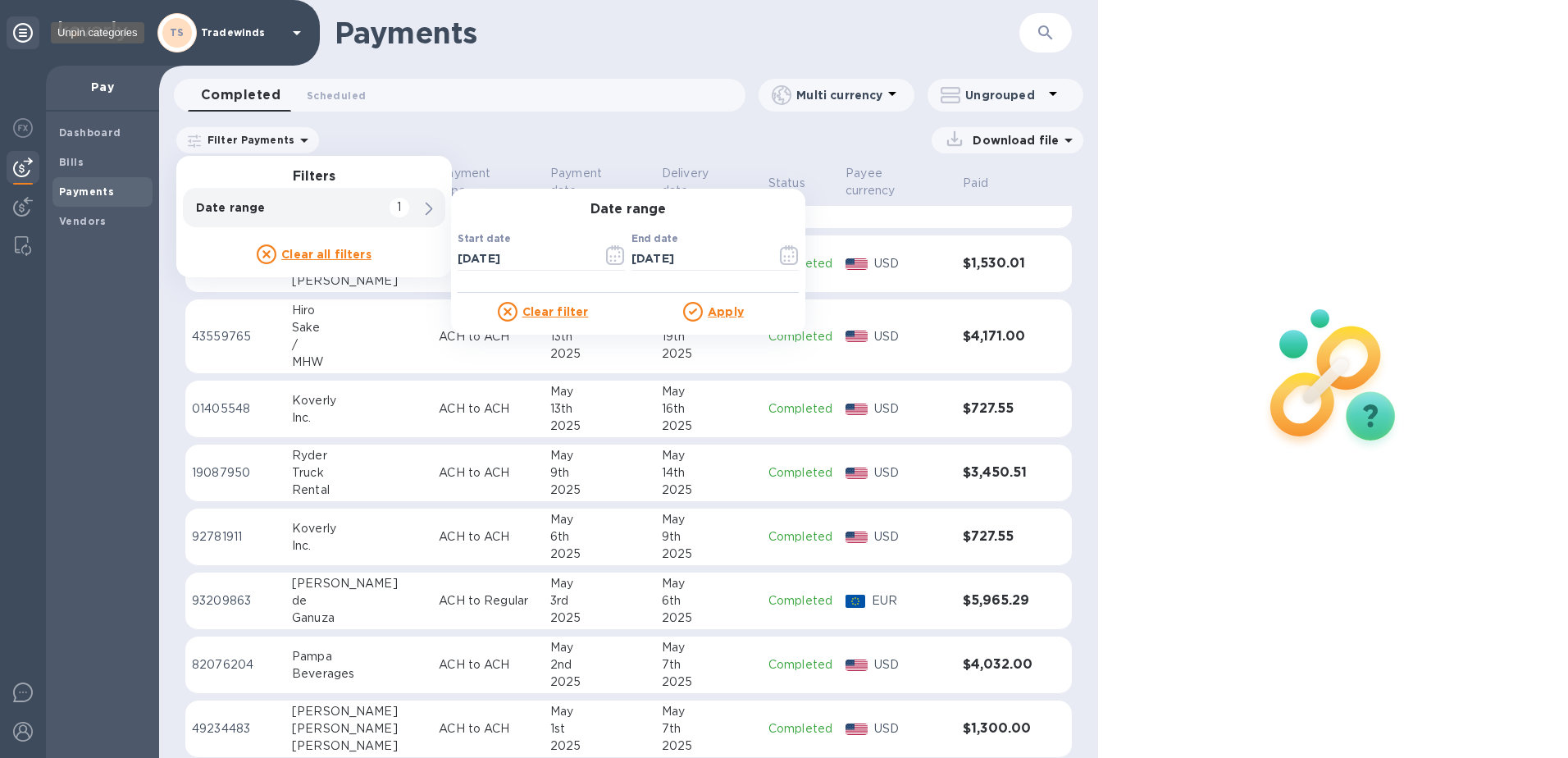
click at [26, 32] on icon at bounding box center [23, 33] width 20 height 20
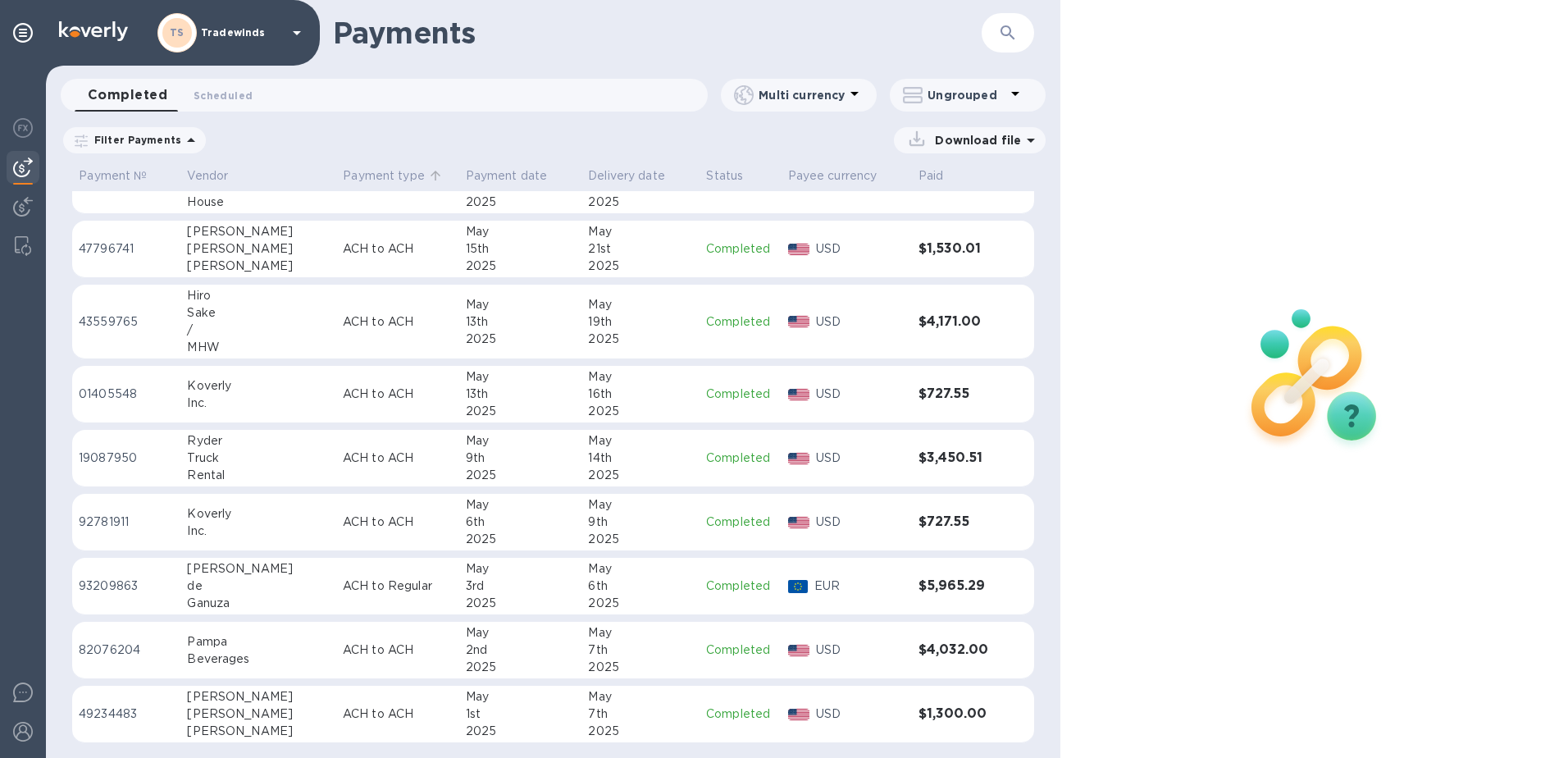
click at [343, 167] on p "Payment type" at bounding box center [384, 175] width 82 height 17
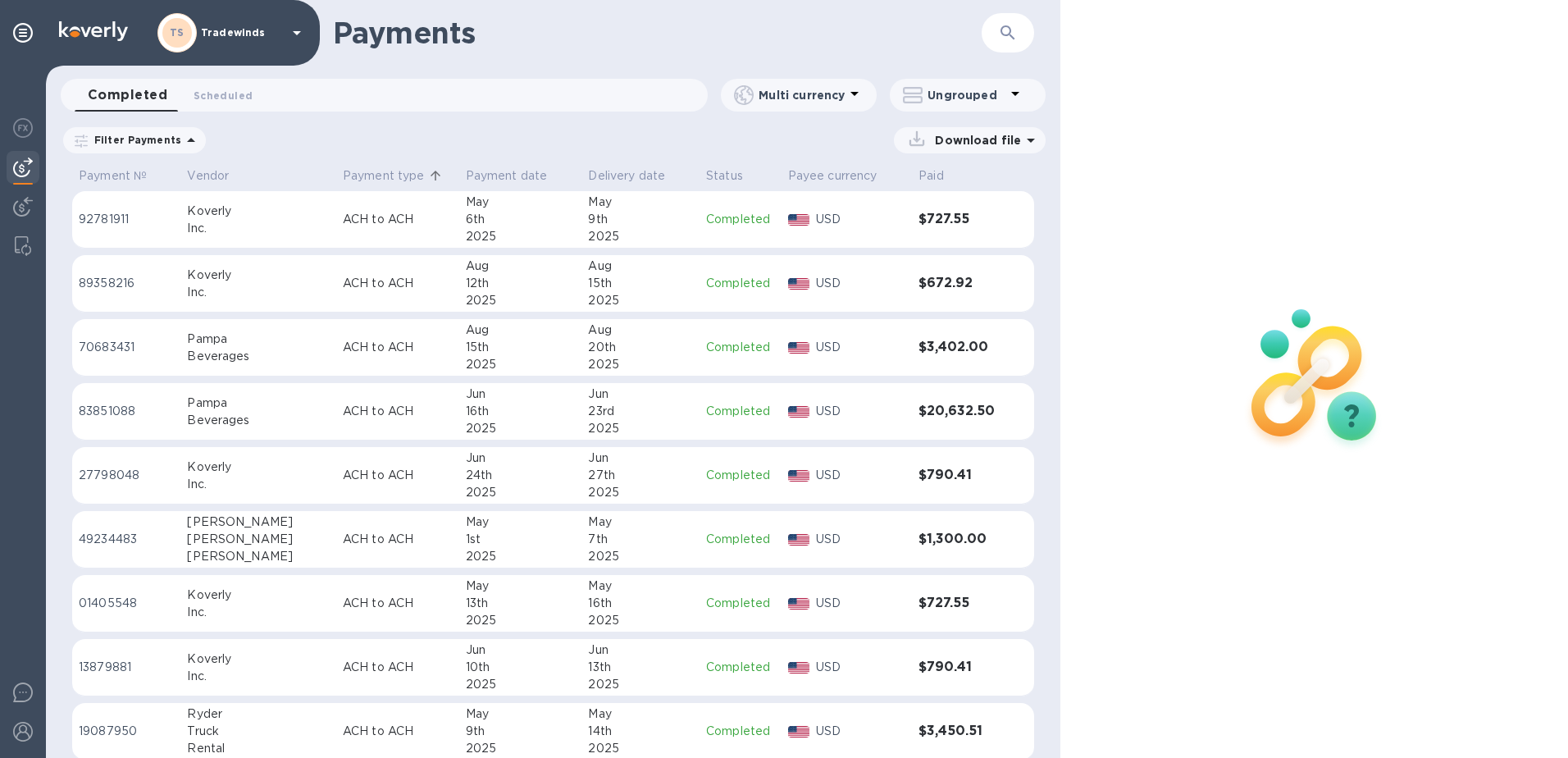
click at [858, 213] on h3 "$727.55" at bounding box center [959, 220] width 82 height 16
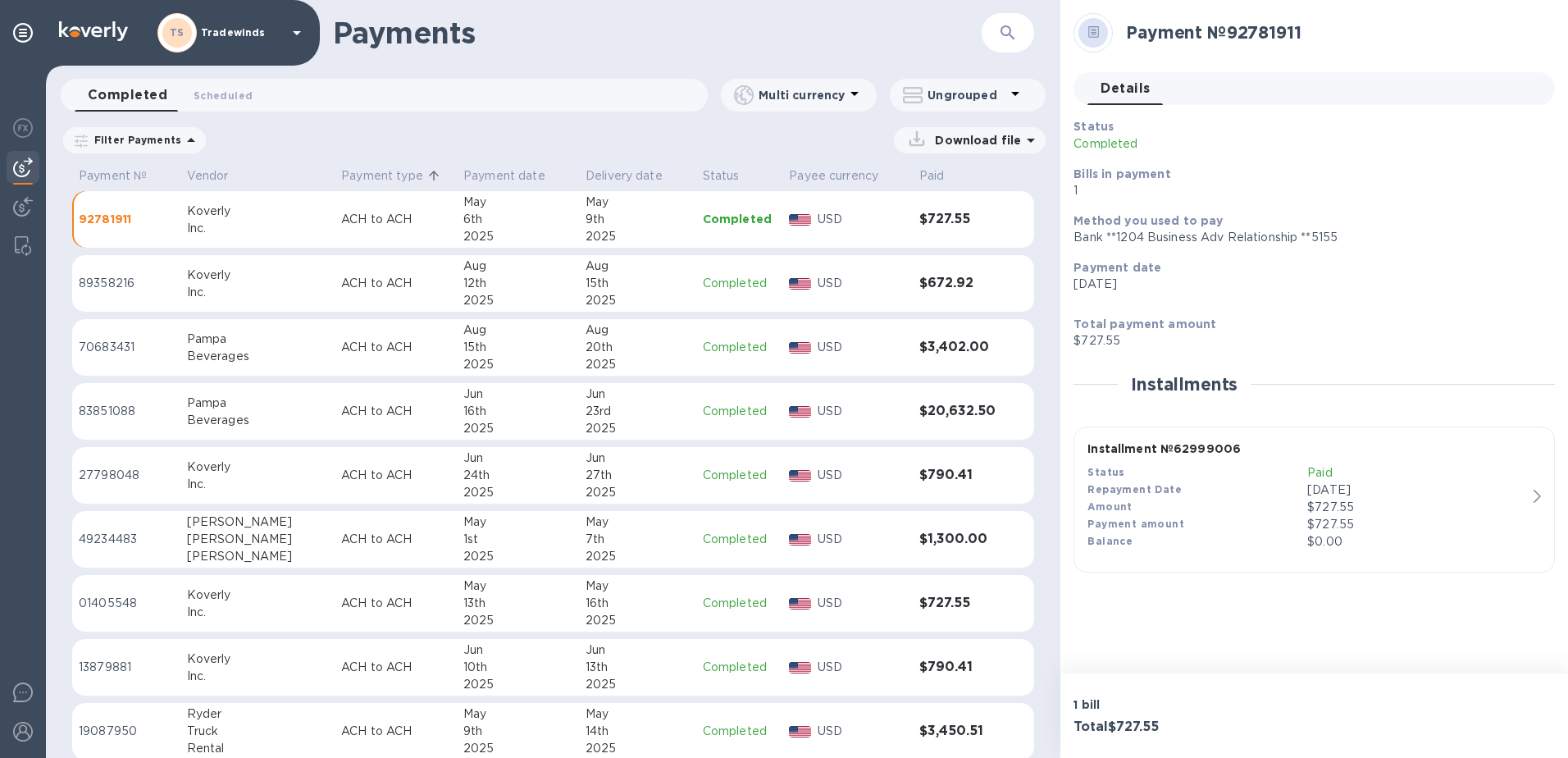
click at [858, 485] on p "[DATE]" at bounding box center [1416, 489] width 220 height 17
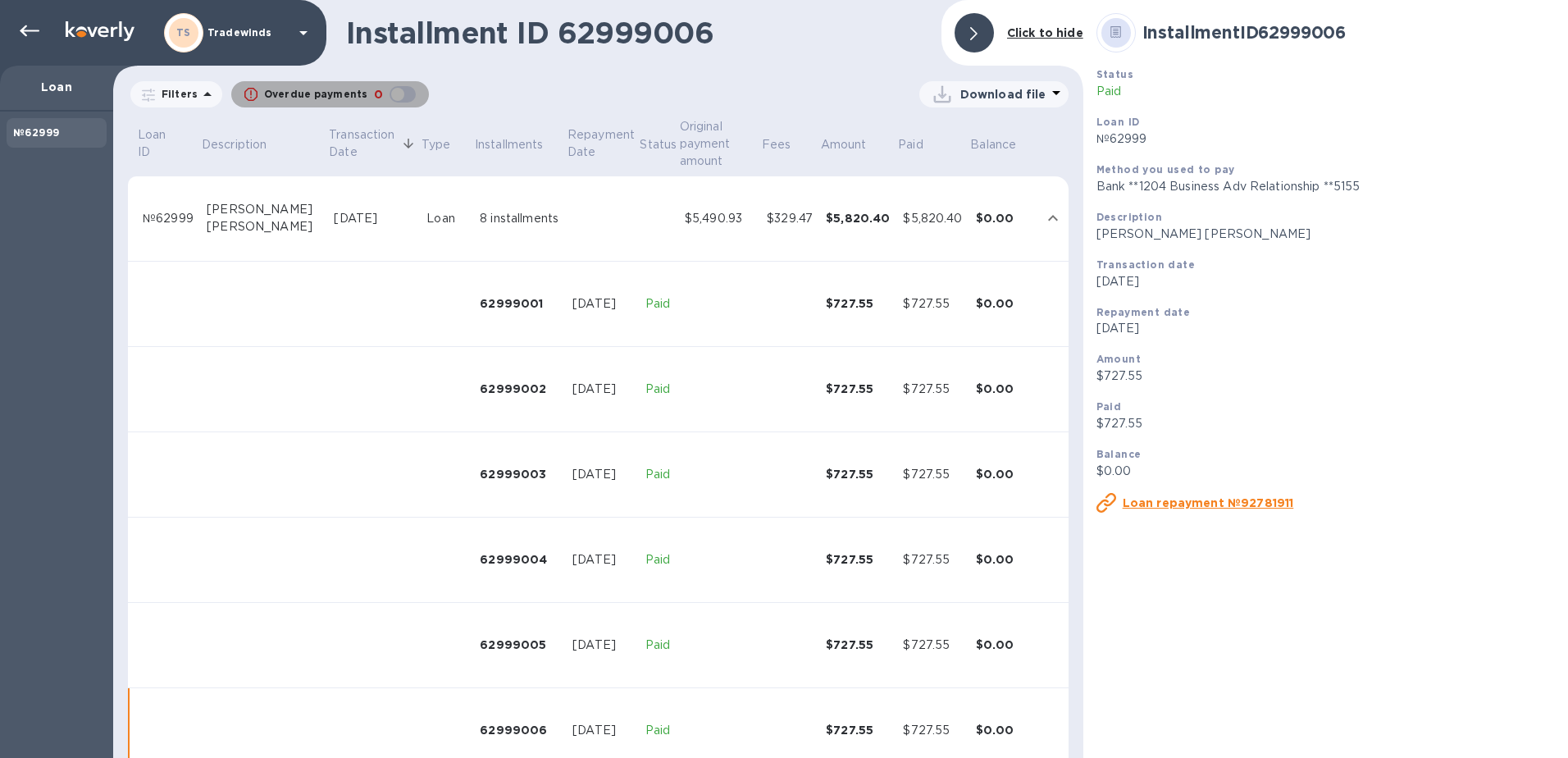
click at [405, 95] on div "button" at bounding box center [402, 94] width 33 height 23
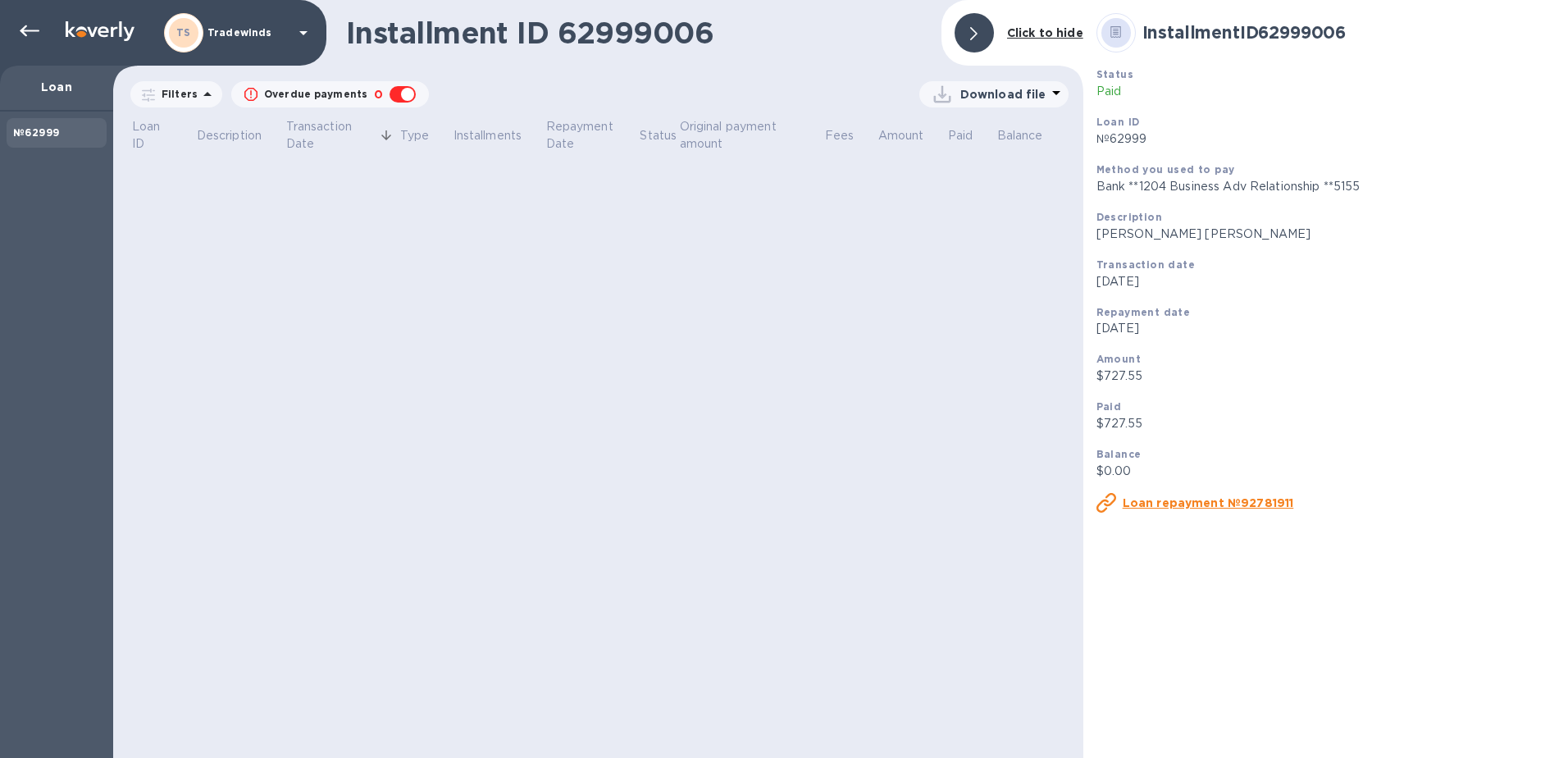
click at [390, 95] on div "button" at bounding box center [402, 94] width 33 height 23
checkbox input "false"
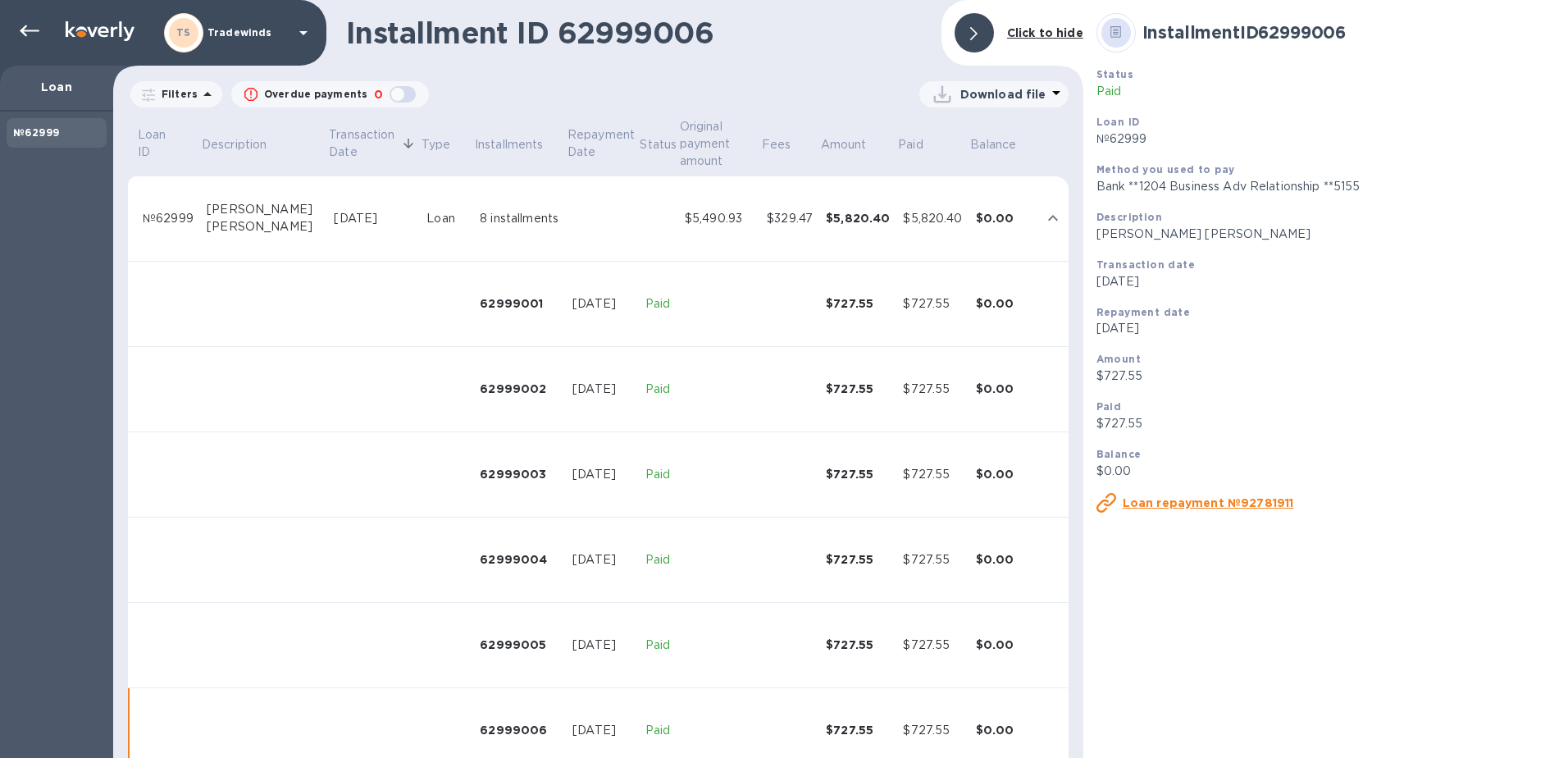
click at [180, 95] on p "Filters" at bounding box center [176, 94] width 43 height 14
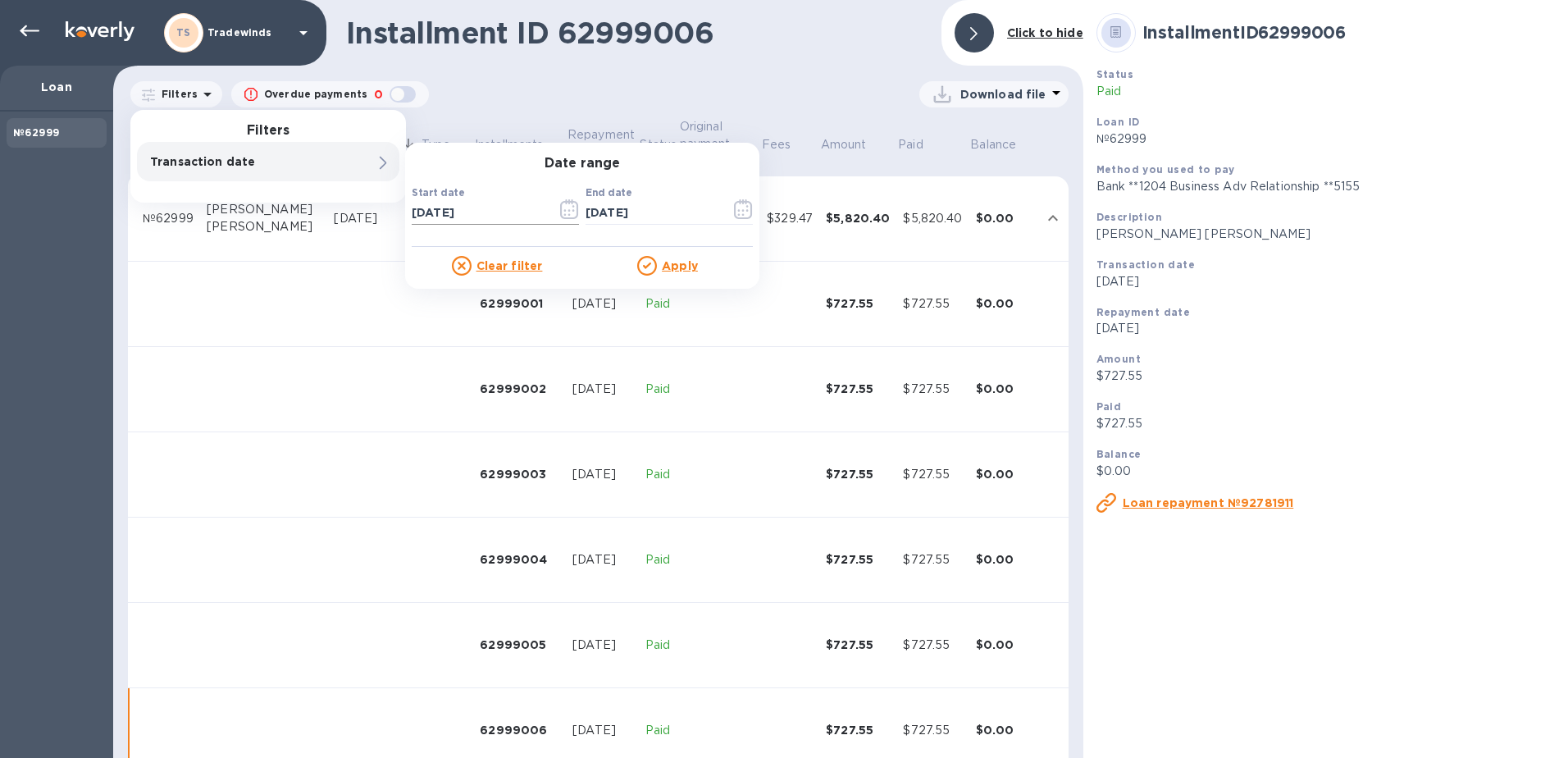
click at [574, 209] on icon "button" at bounding box center [569, 209] width 19 height 20
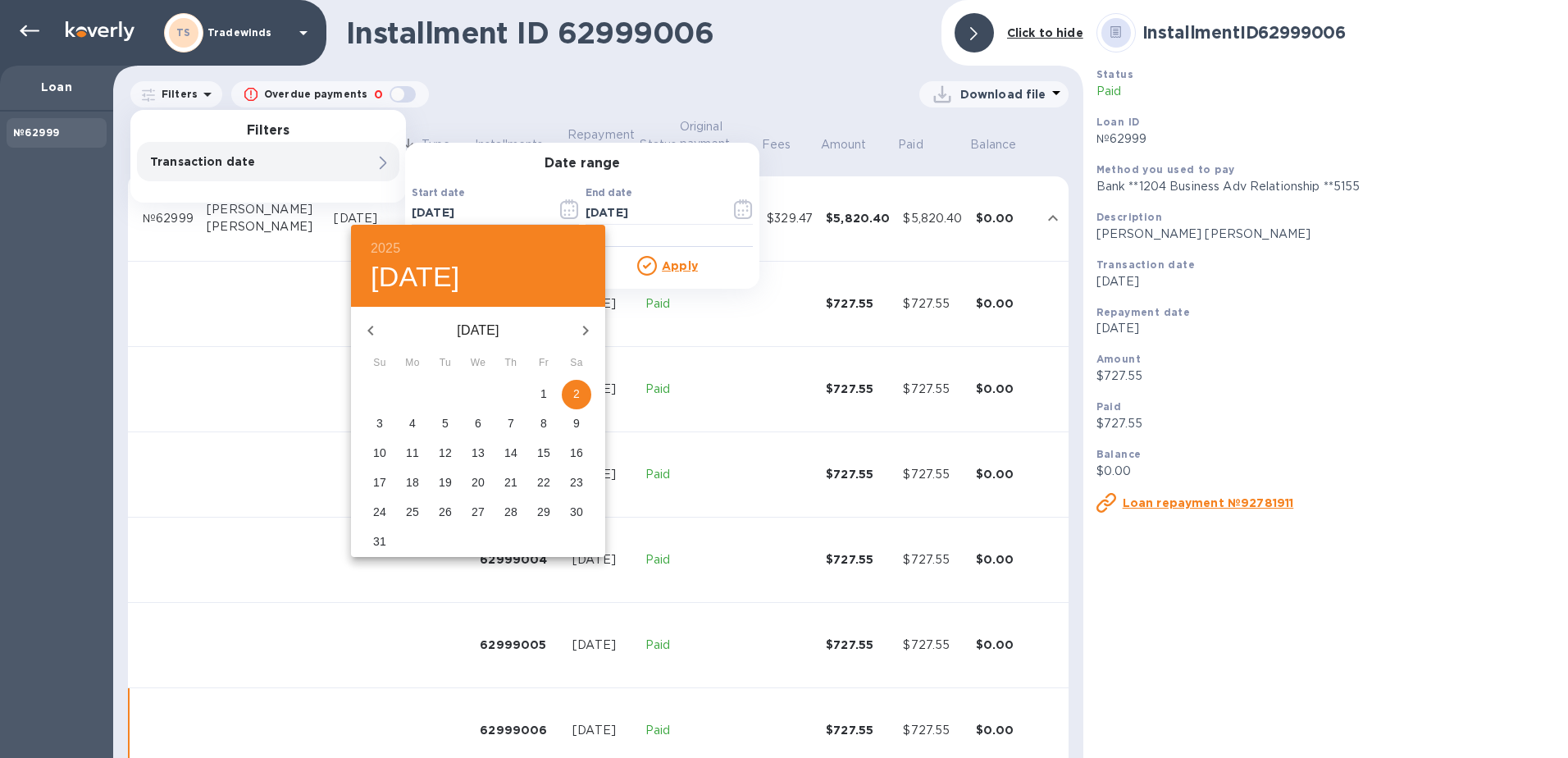
click at [367, 329] on icon "button" at bounding box center [371, 330] width 20 height 20
click at [593, 333] on icon "button" at bounding box center [586, 330] width 20 height 20
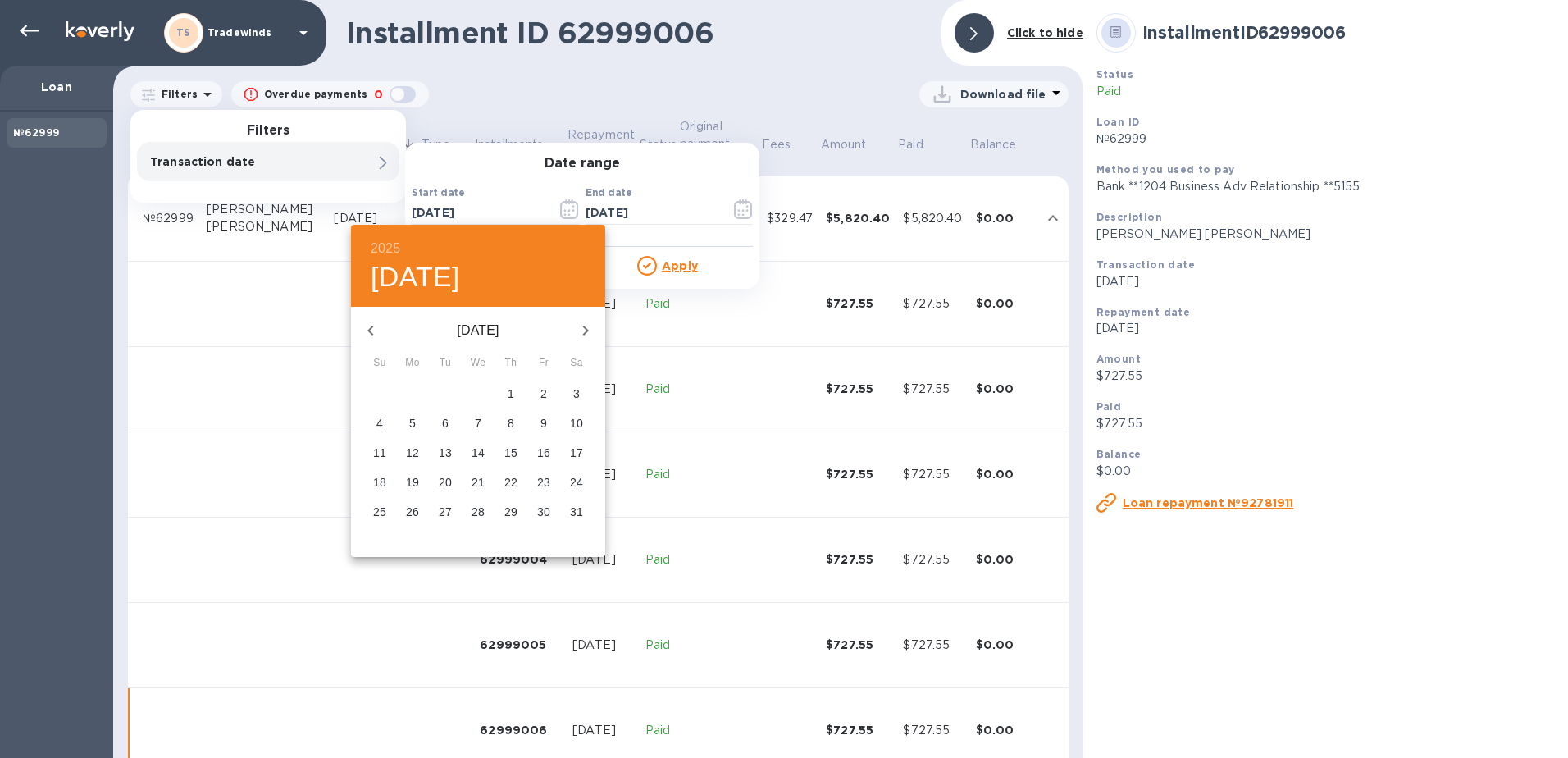
click at [512, 397] on p "1" at bounding box center [510, 394] width 7 height 16
type input "[DATE]"
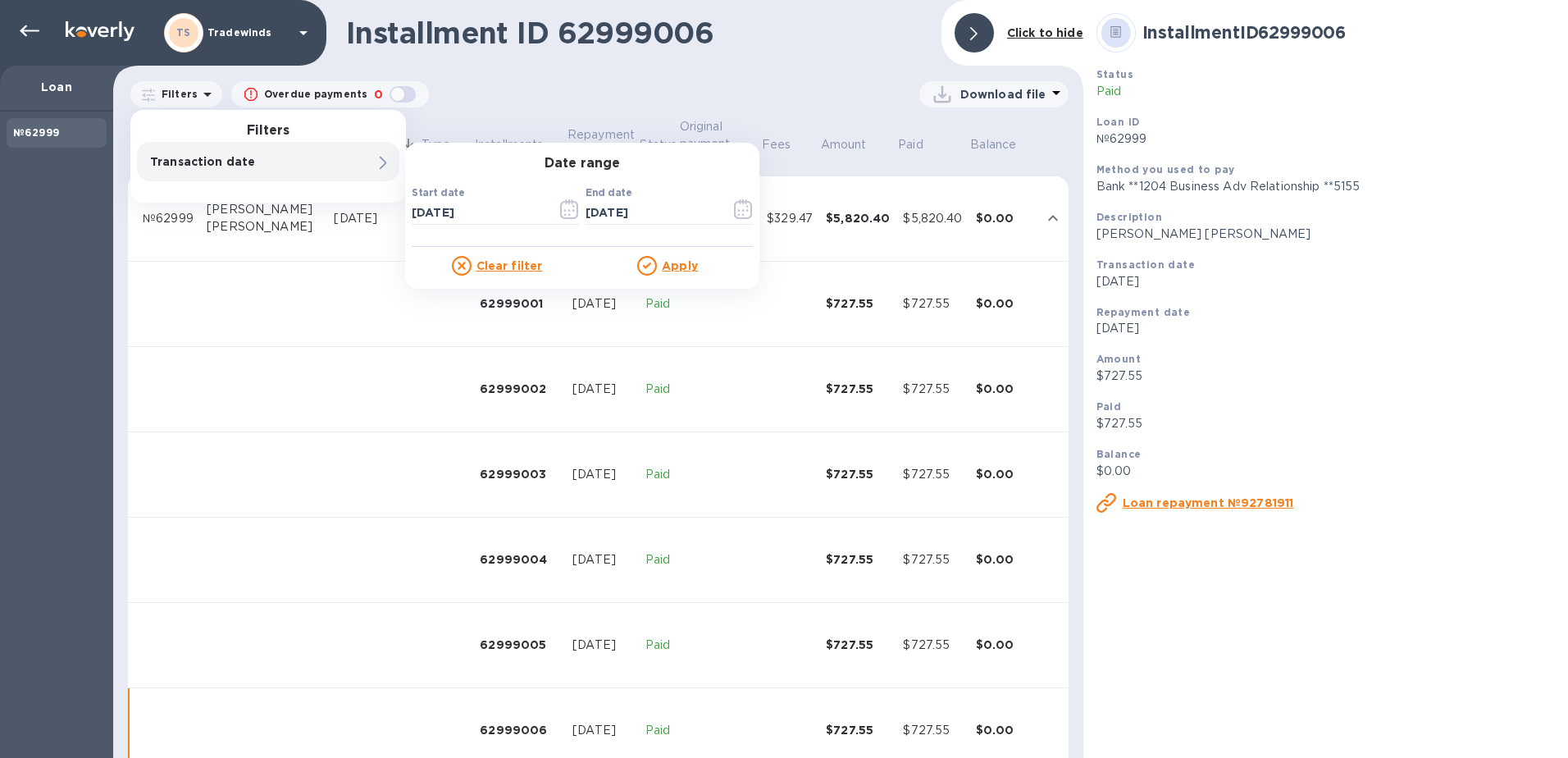
click at [680, 261] on u "Apply" at bounding box center [679, 266] width 36 height 13
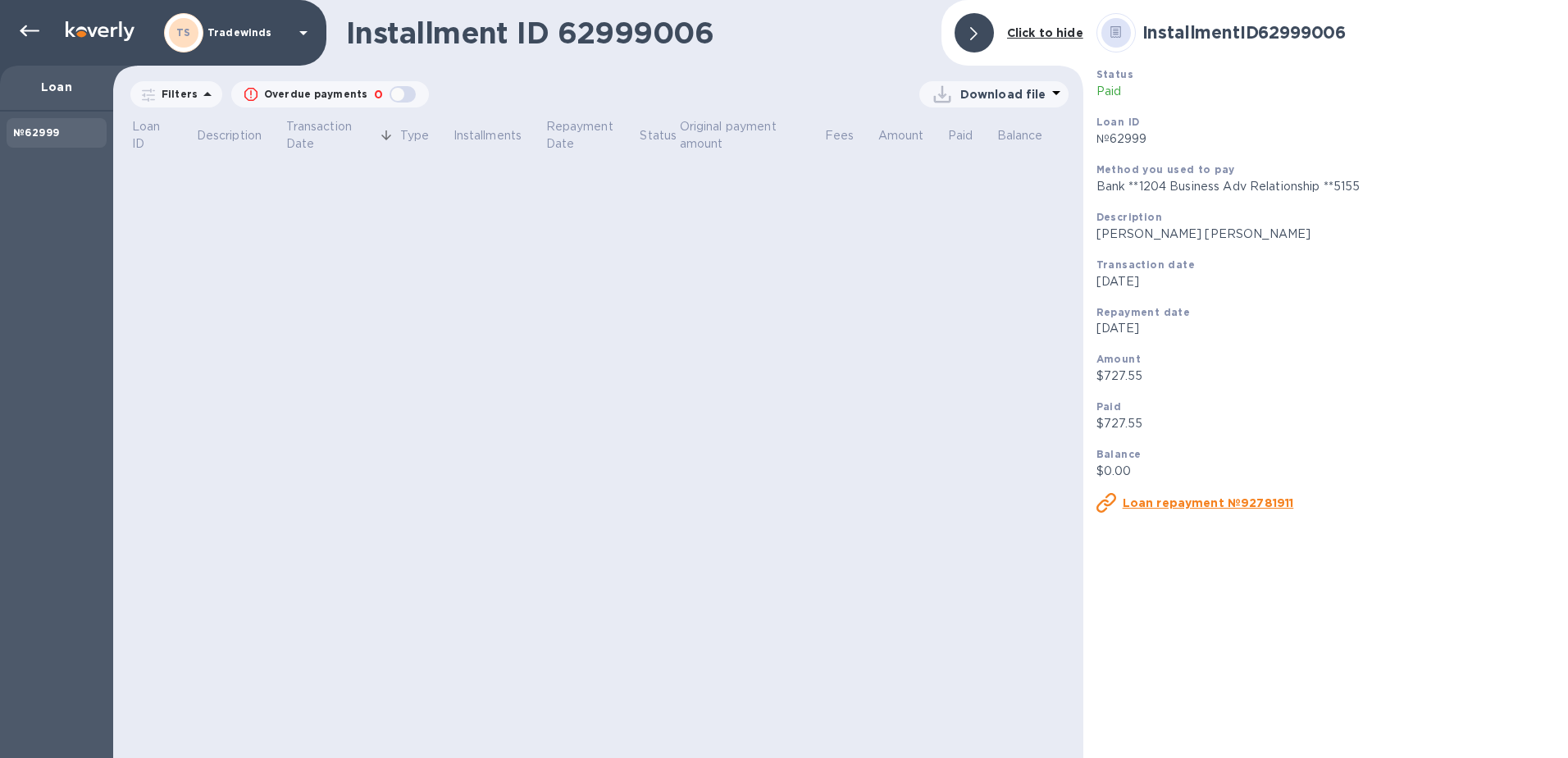
click at [68, 70] on div "Loan" at bounding box center [57, 89] width 113 height 46
click at [69, 93] on p "Loan" at bounding box center [56, 87] width 87 height 16
click at [858, 498] on u "Loan repayment №92781911" at bounding box center [1208, 502] width 171 height 13
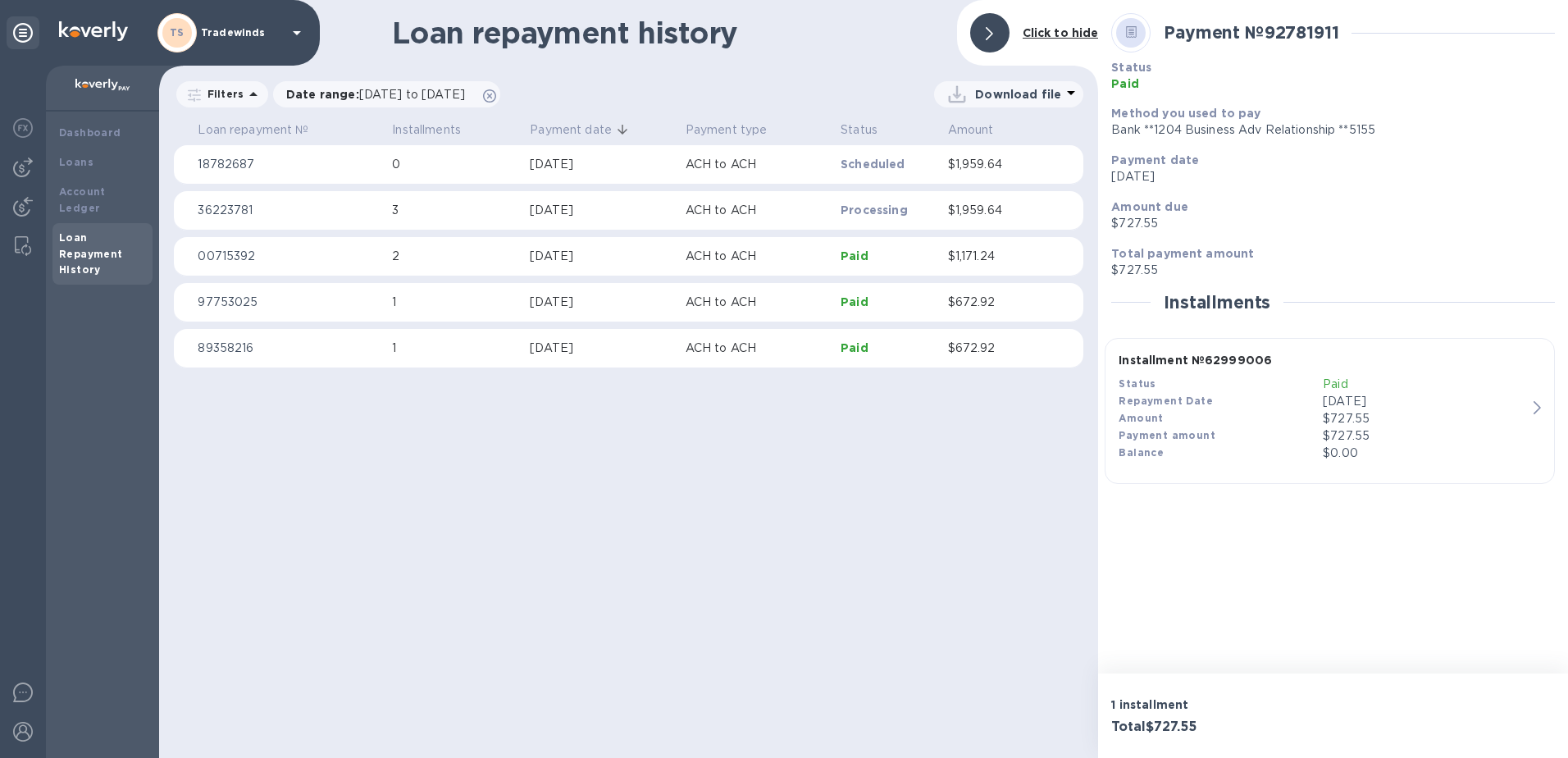
click at [858, 92] on p "Download file" at bounding box center [1017, 95] width 87 height 16
click at [858, 167] on li "PDF file" at bounding box center [1009, 179] width 111 height 46
click at [459, 97] on span "[DATE] to [DATE]" at bounding box center [412, 94] width 105 height 13
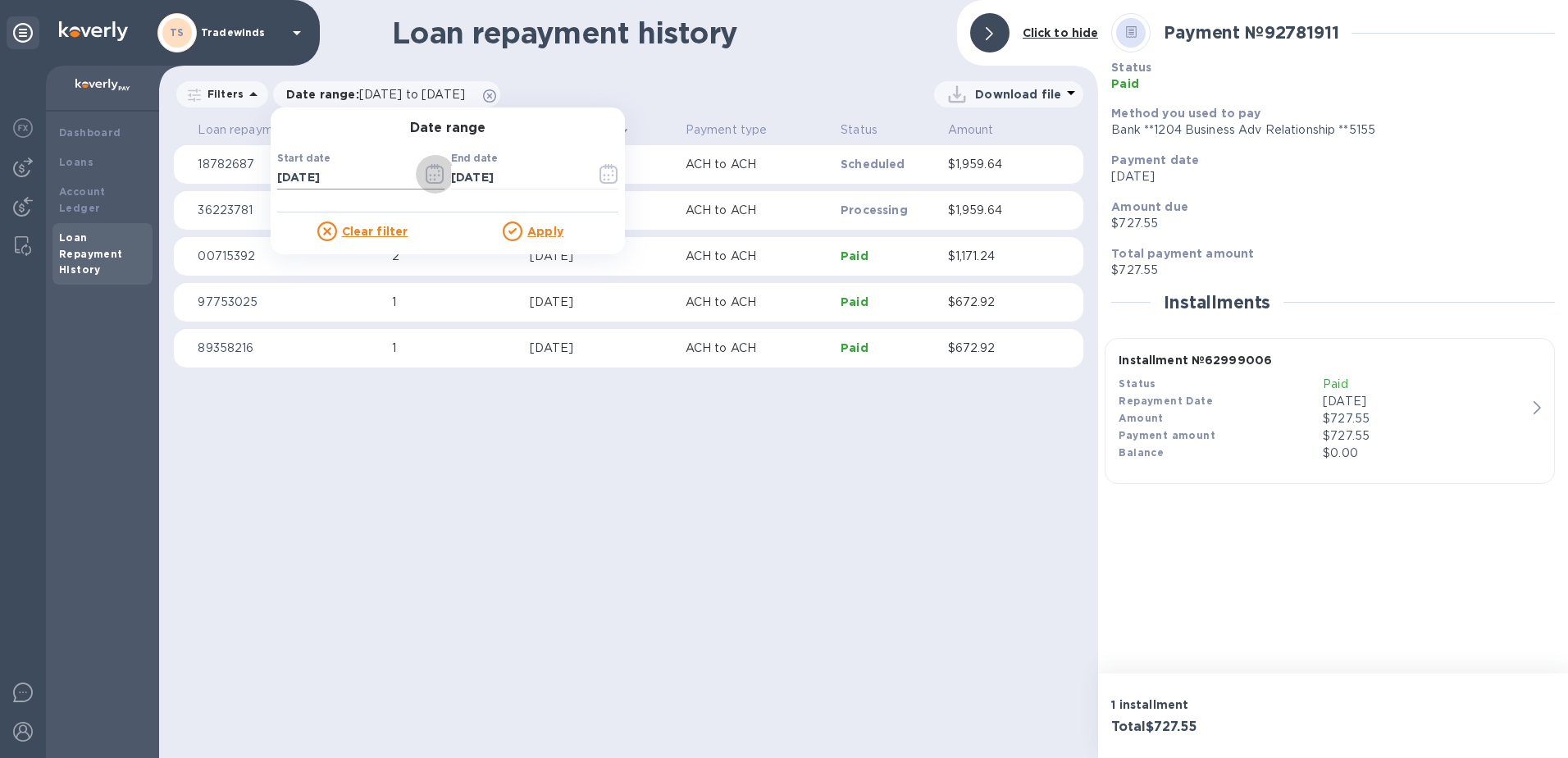
click at [431, 175] on icon "button" at bounding box center [431, 176] width 2 height 2
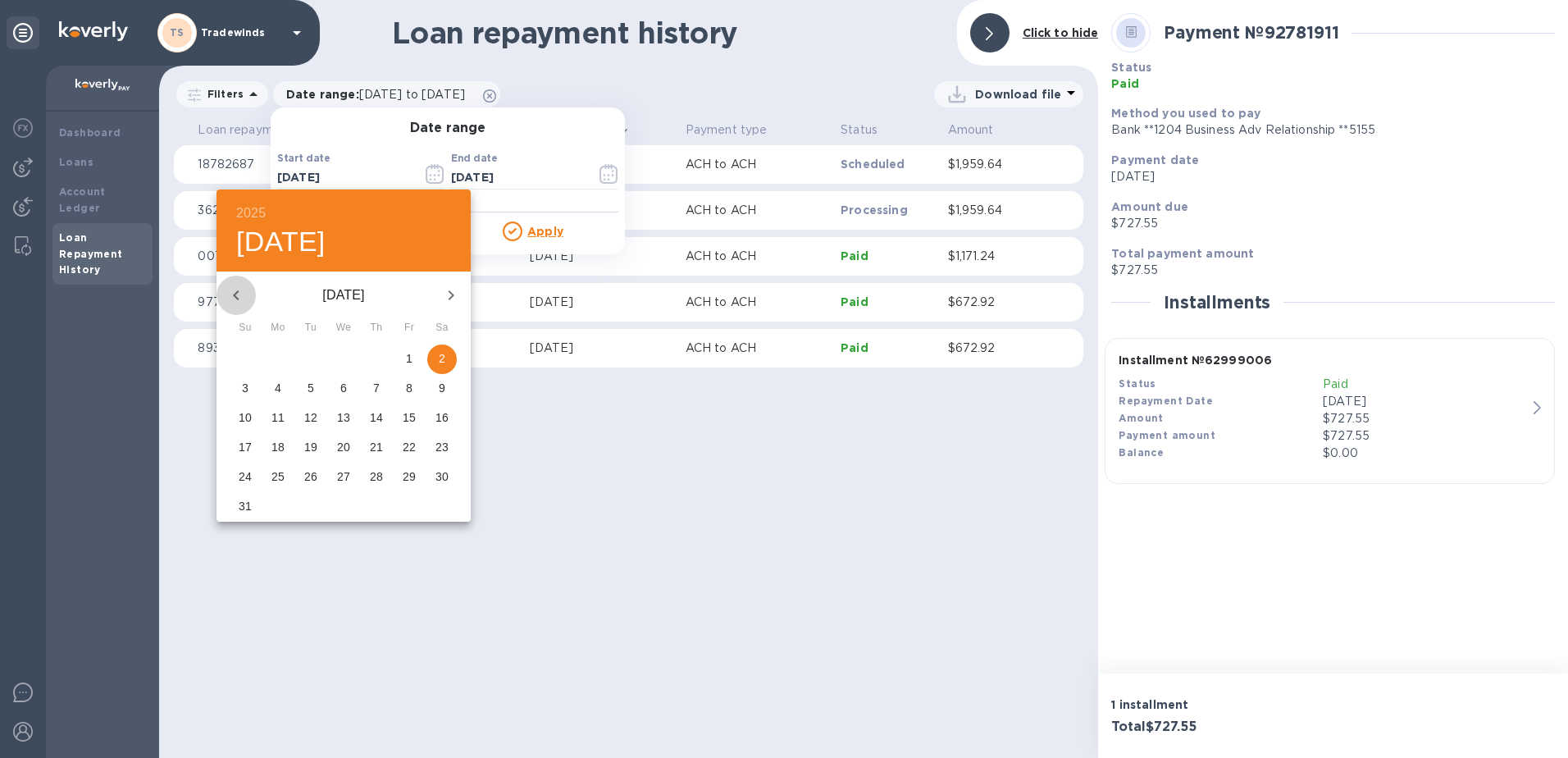
click at [236, 292] on icon "button" at bounding box center [236, 295] width 6 height 10
click at [377, 367] on p "1" at bounding box center [376, 358] width 7 height 16
type input "[DATE]"
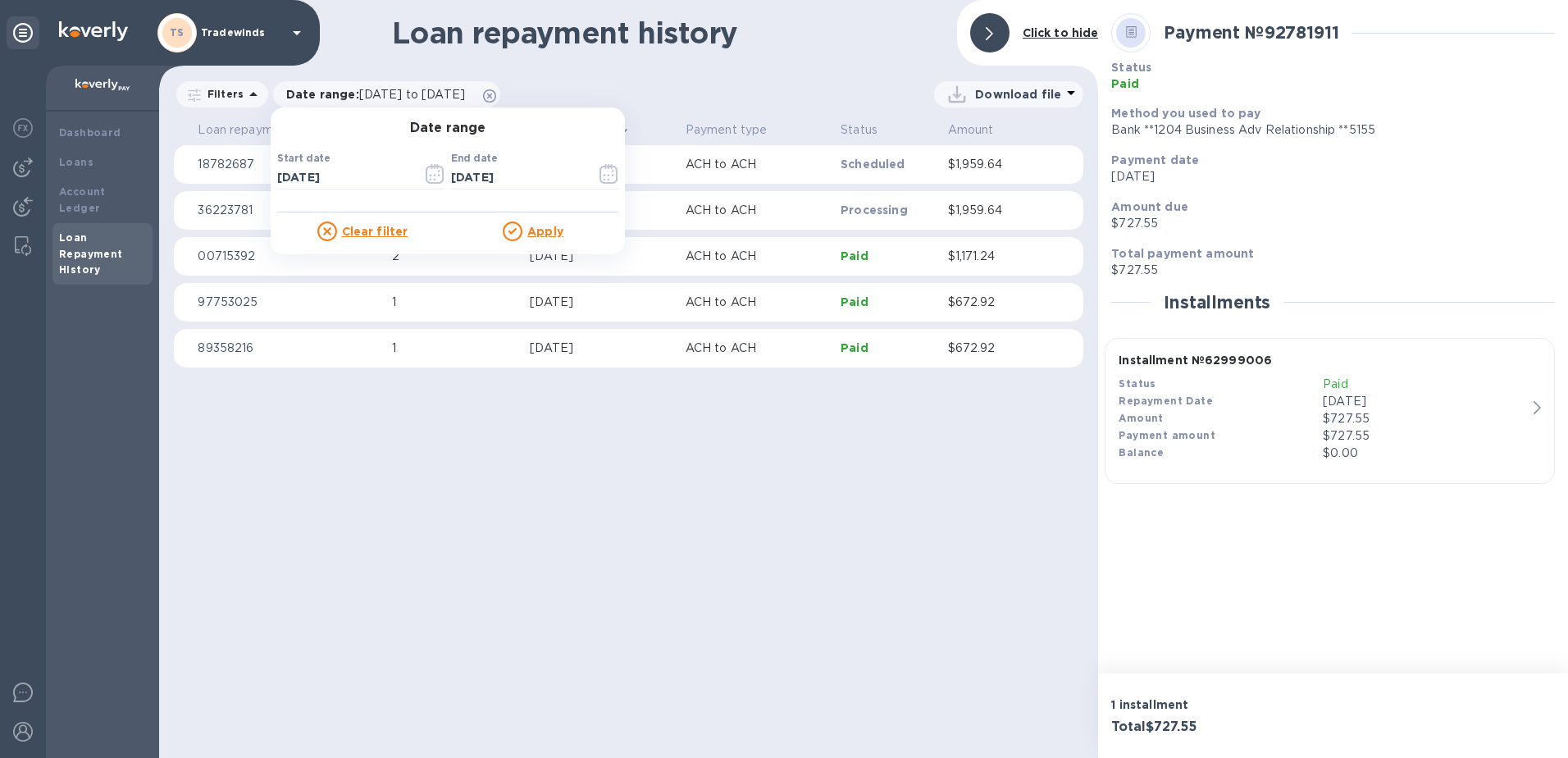
click at [550, 236] on u "Apply" at bounding box center [545, 231] width 36 height 13
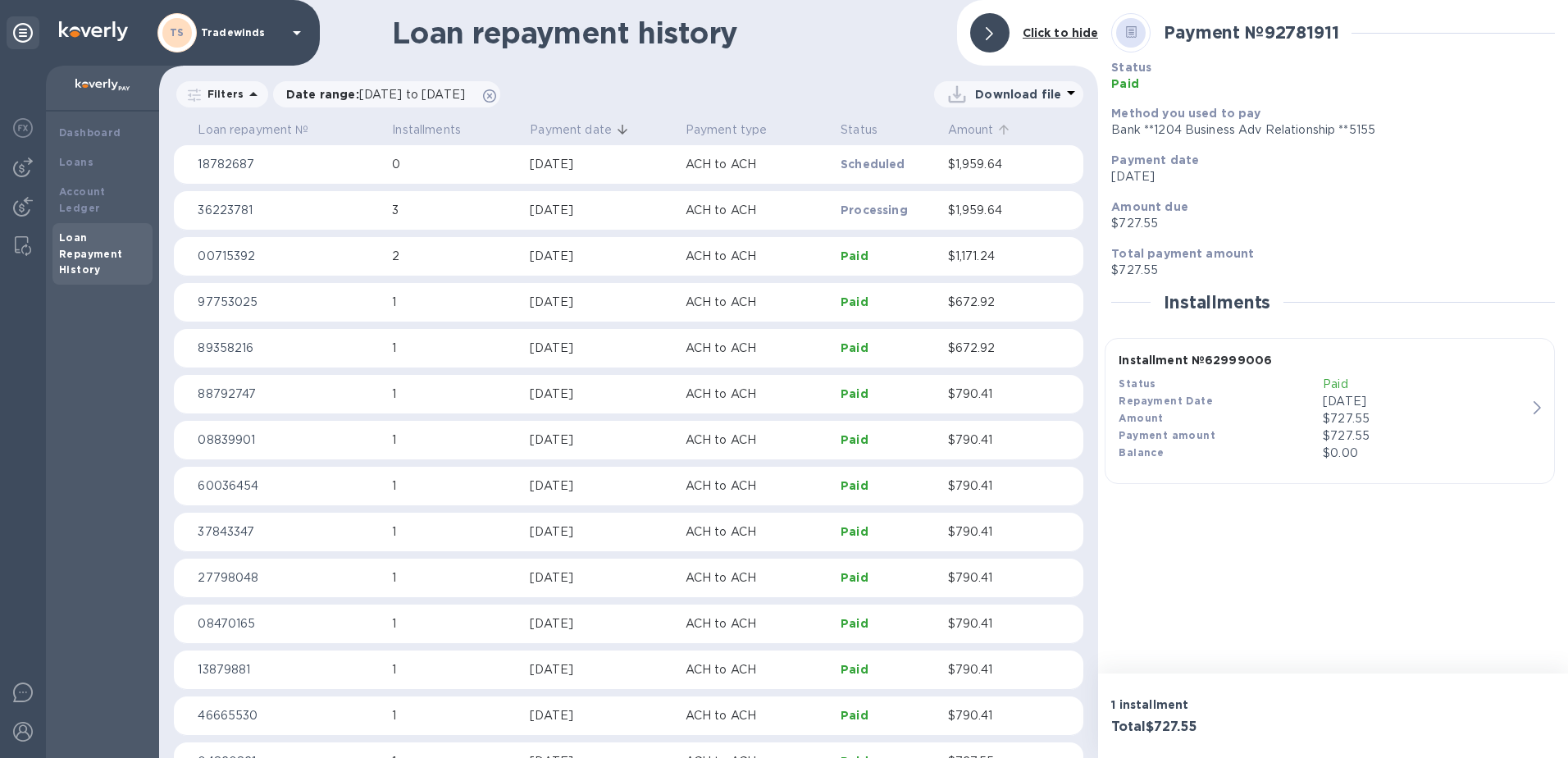
click at [858, 125] on p "Amount" at bounding box center [970, 129] width 46 height 17
click at [858, 91] on p "Download file" at bounding box center [1017, 95] width 87 height 16
click at [830, 84] on div at bounding box center [784, 379] width 1568 height 758
click at [858, 129] on p "Status" at bounding box center [858, 129] width 37 height 17
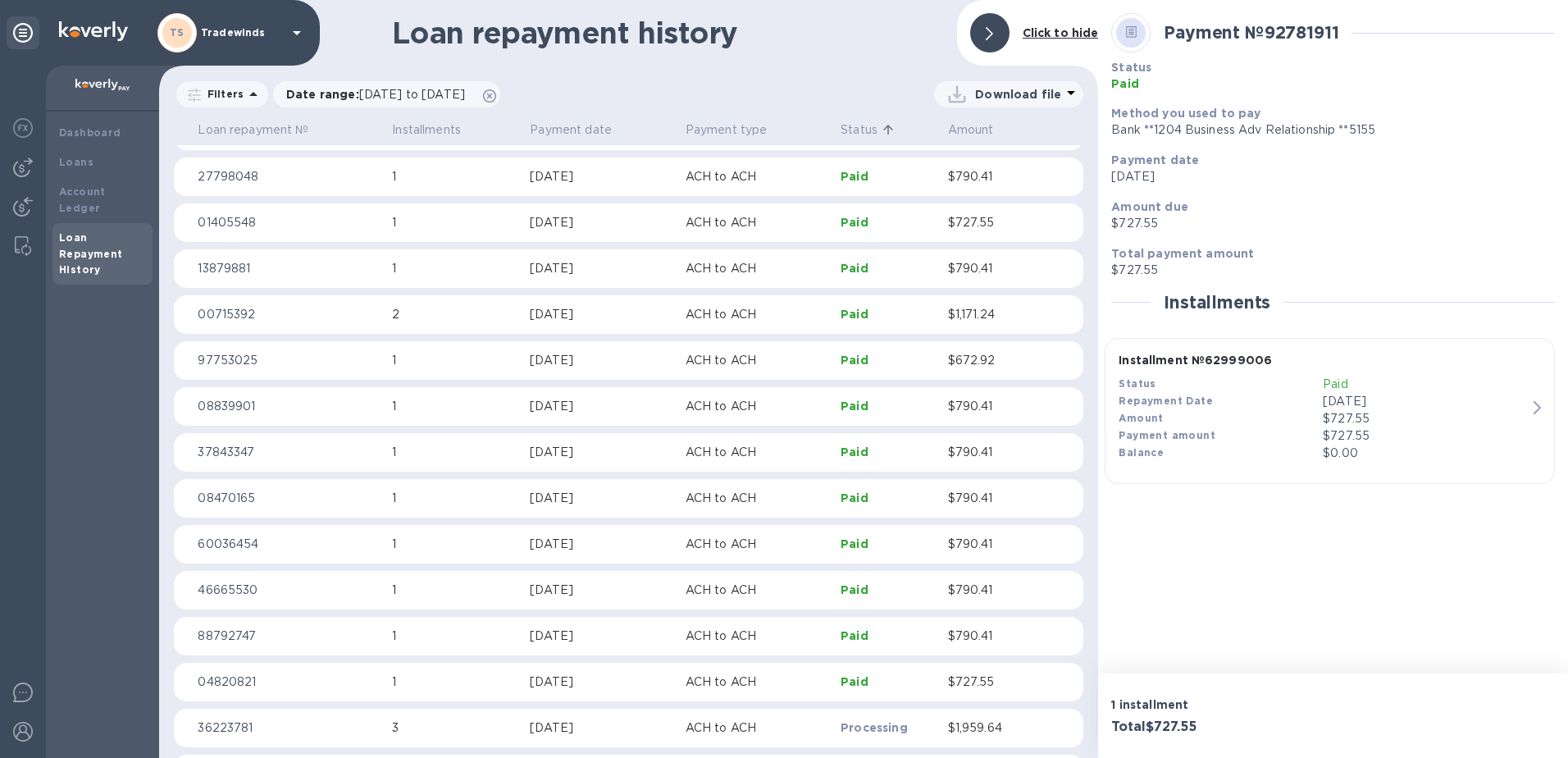
scroll to position [137, 0]
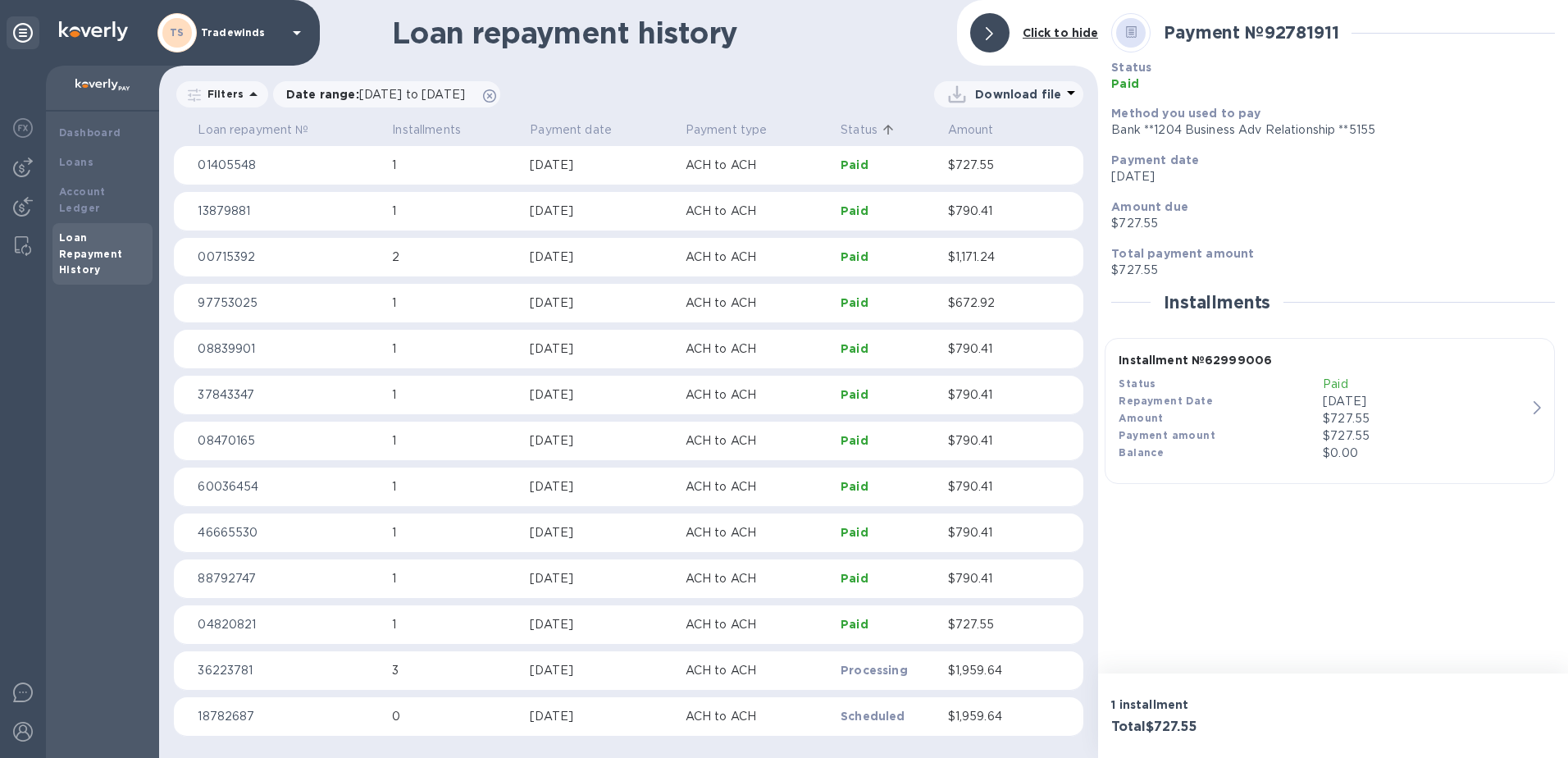
click at [847, 141] on th "Status" at bounding box center [887, 130] width 106 height 29
click at [848, 131] on p "Status" at bounding box center [858, 129] width 37 height 17
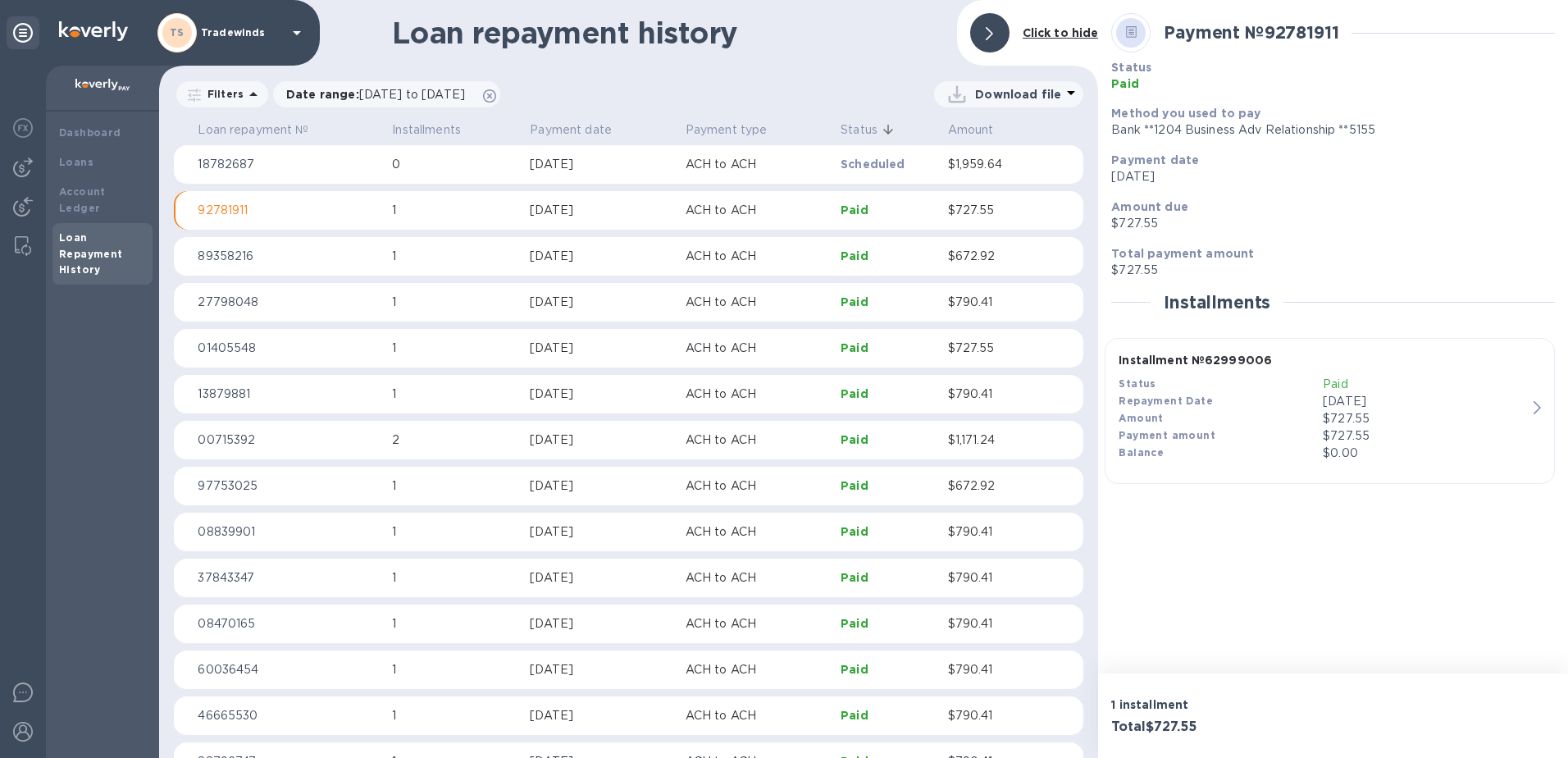
scroll to position [35, 0]
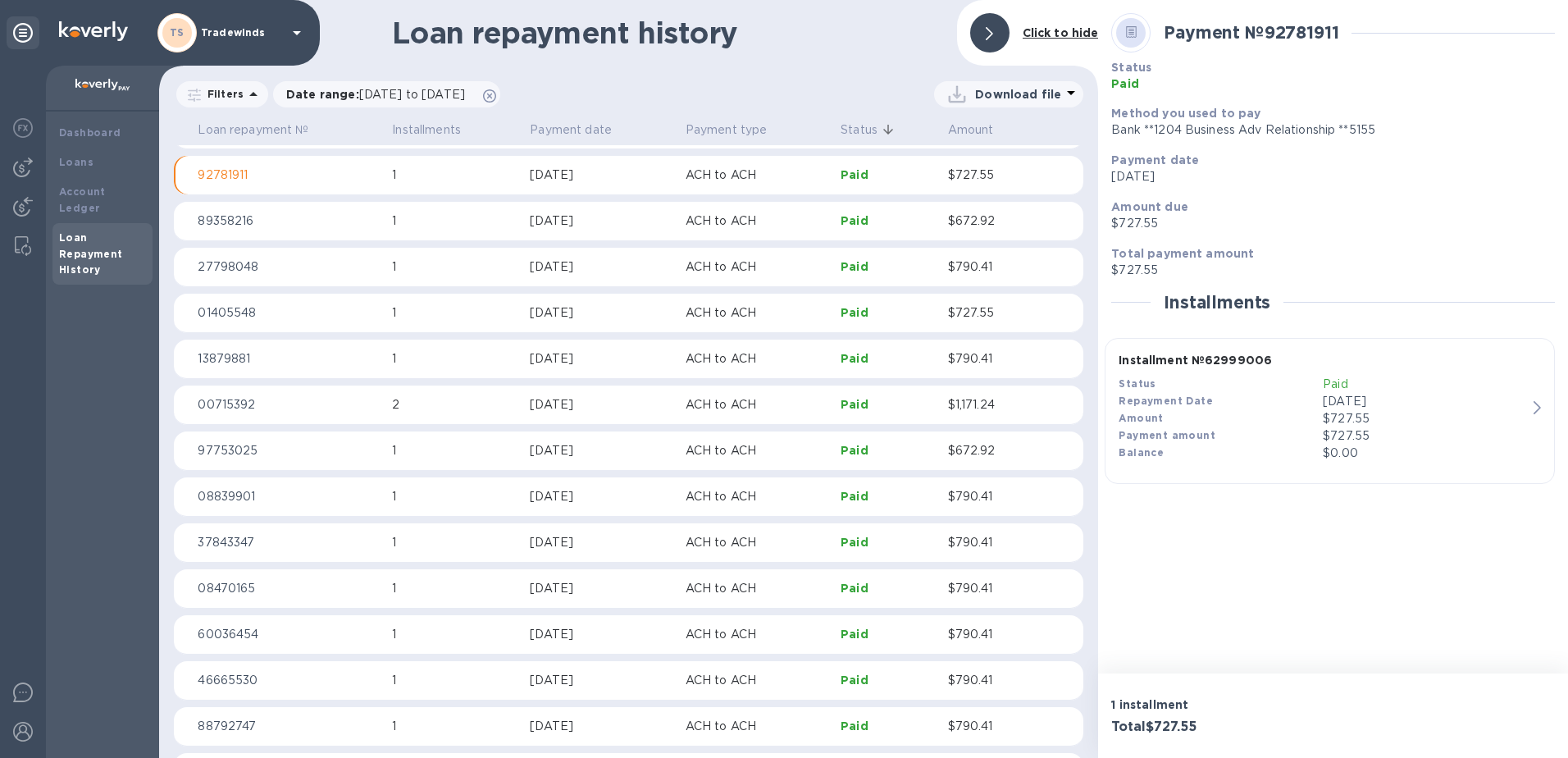
click at [858, 95] on p "Download file" at bounding box center [1017, 95] width 87 height 16
click at [858, 181] on li "PDF file" at bounding box center [1009, 179] width 111 height 46
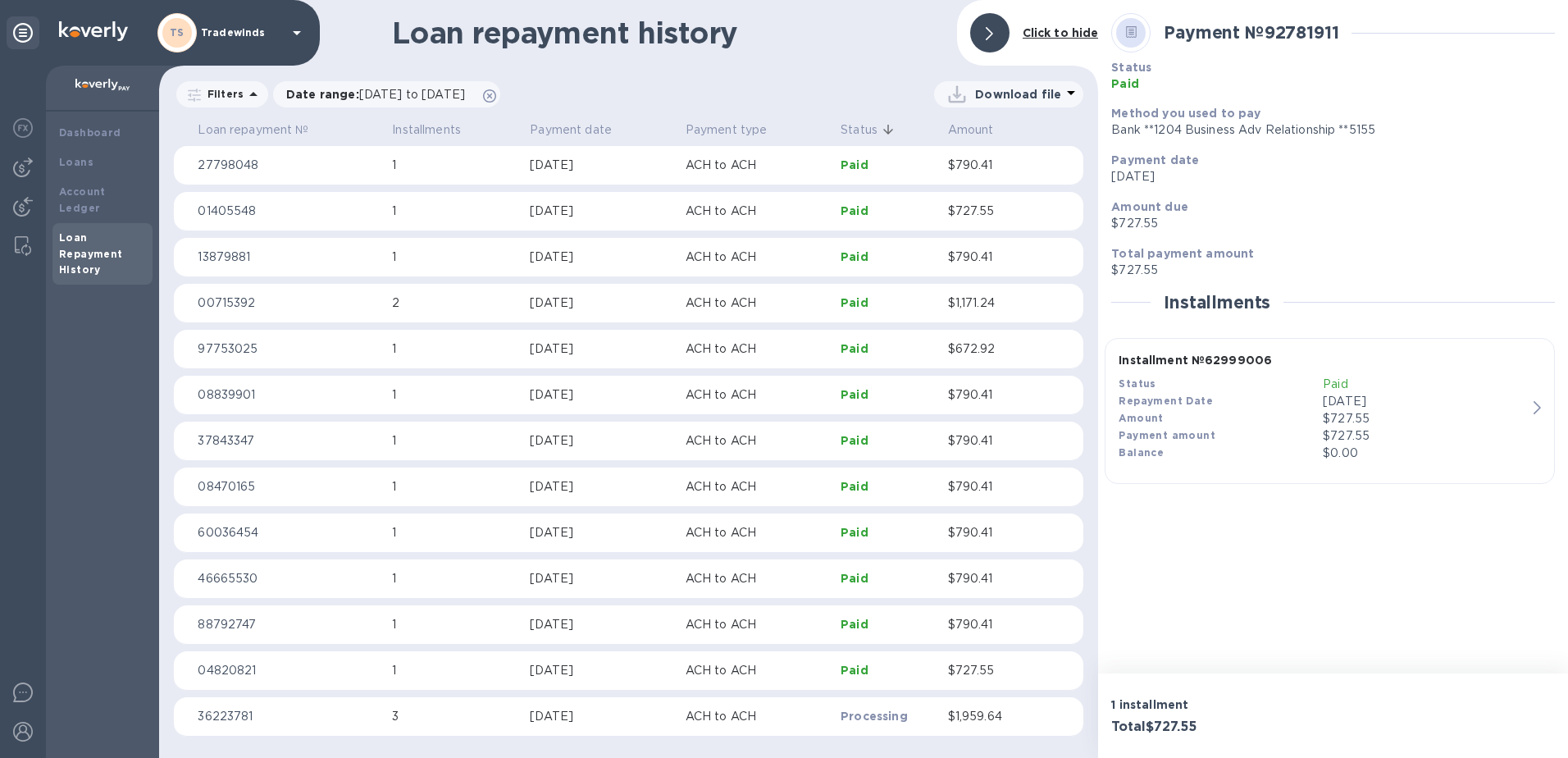
scroll to position [0, 0]
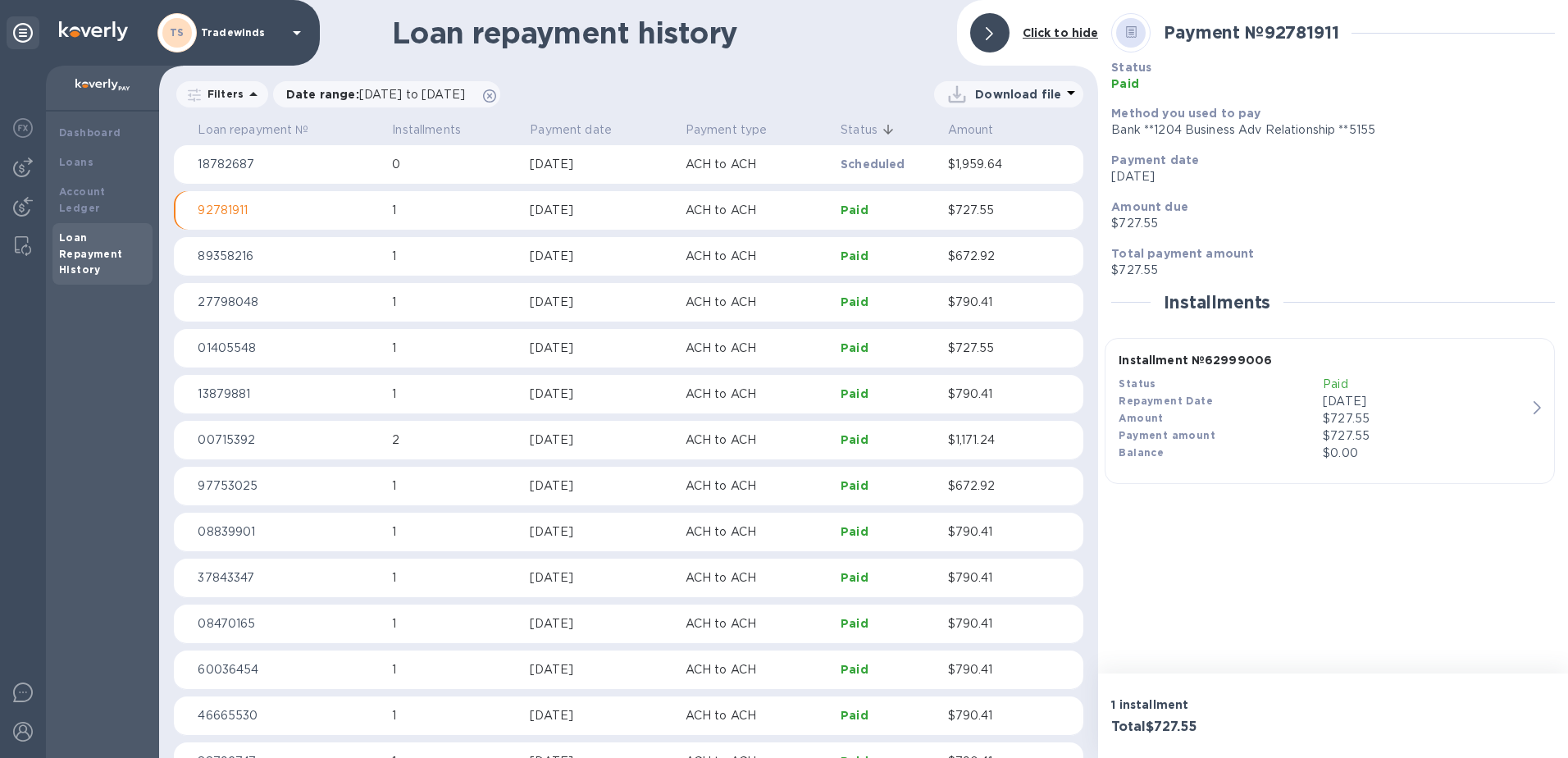
click at [111, 230] on div "Loan Repayment History" at bounding box center [101, 254] width 87 height 49
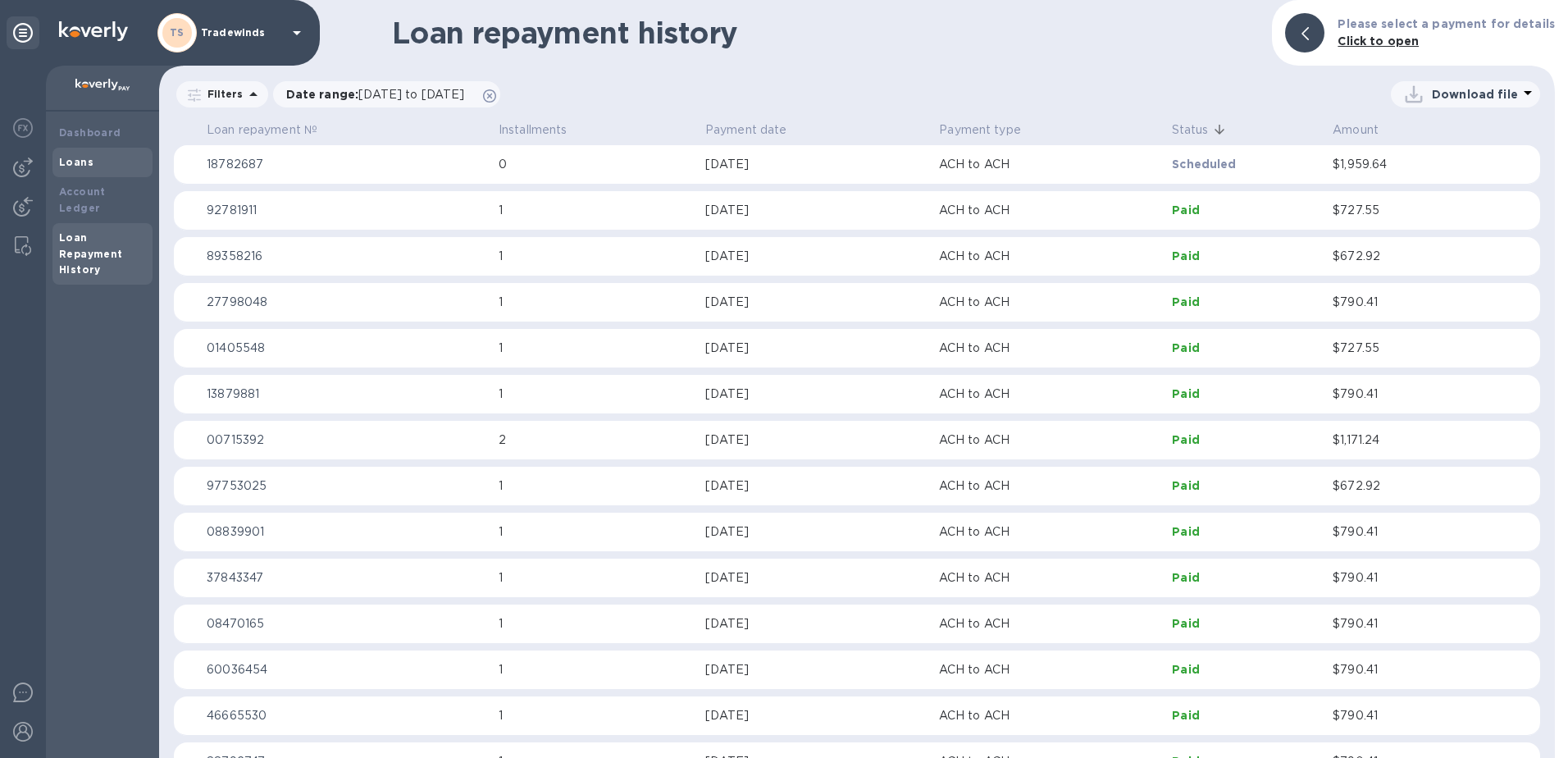
click at [133, 154] on div "Loans" at bounding box center [101, 162] width 87 height 16
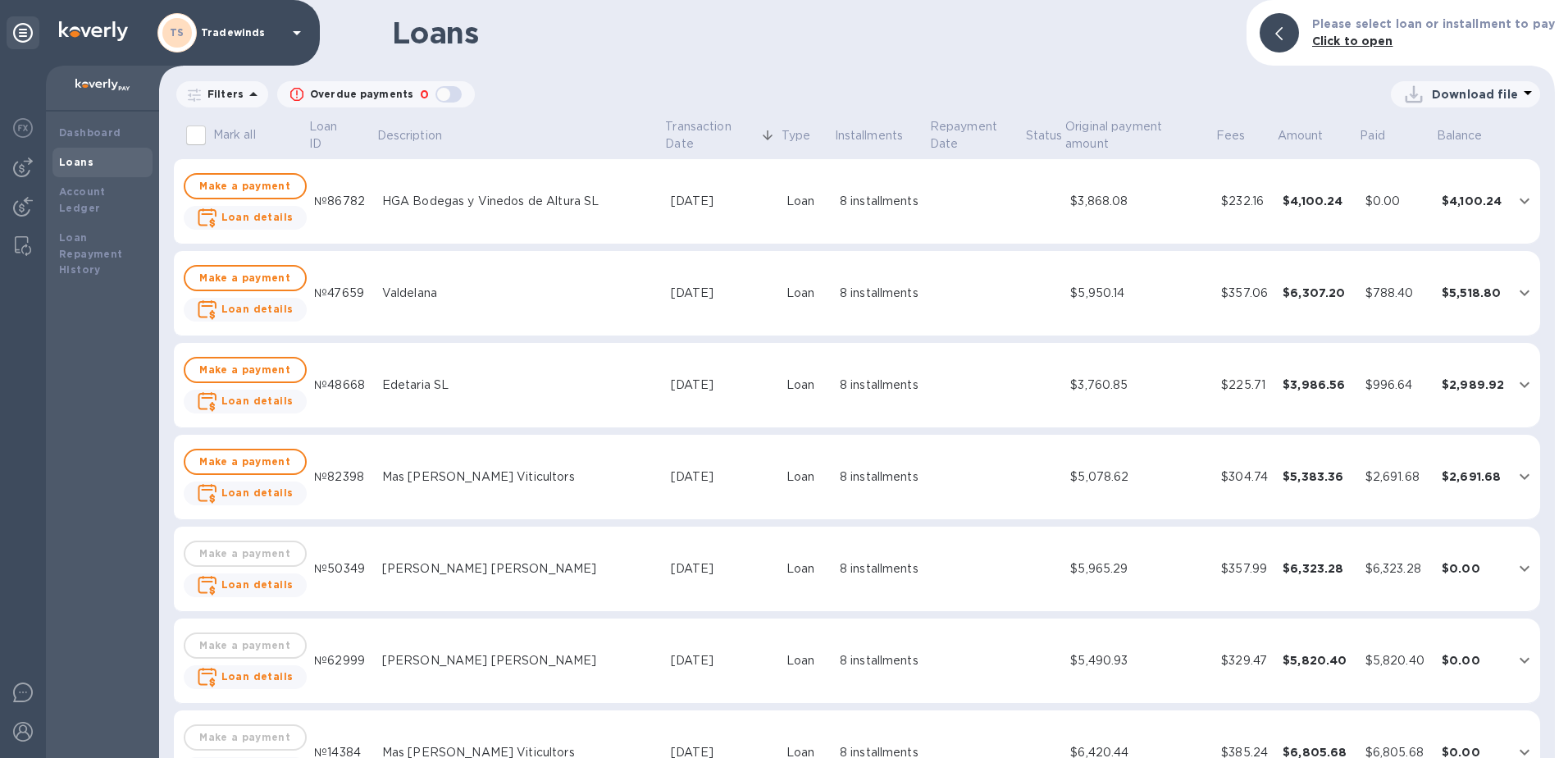
click at [858, 92] on p "Download file" at bounding box center [1475, 95] width 87 height 16
click at [858, 180] on li "PDF file" at bounding box center [1466, 179] width 111 height 46
click at [858, 87] on div "Download file" at bounding box center [1006, 95] width 1065 height 26
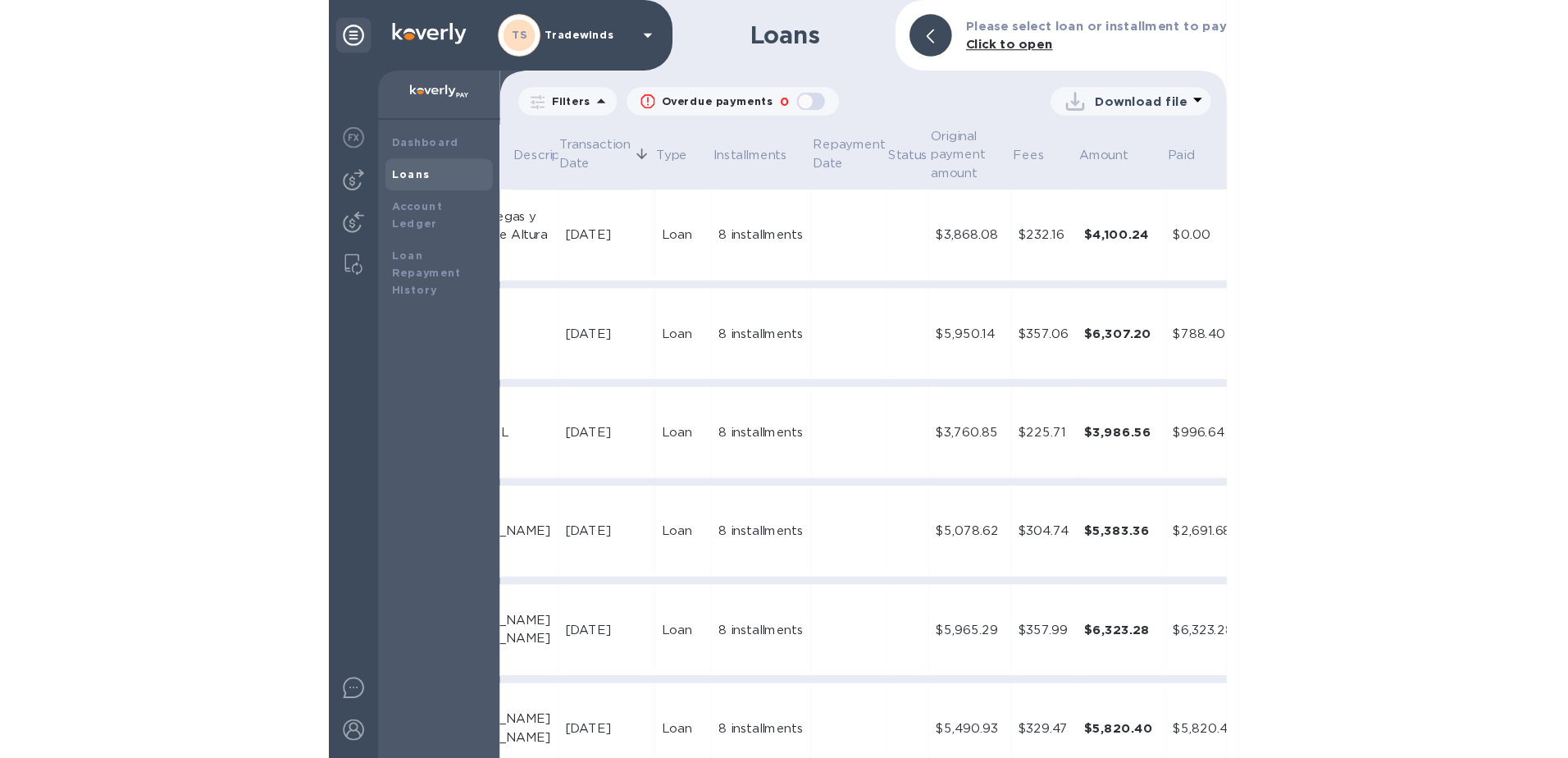
scroll to position [0, 383]
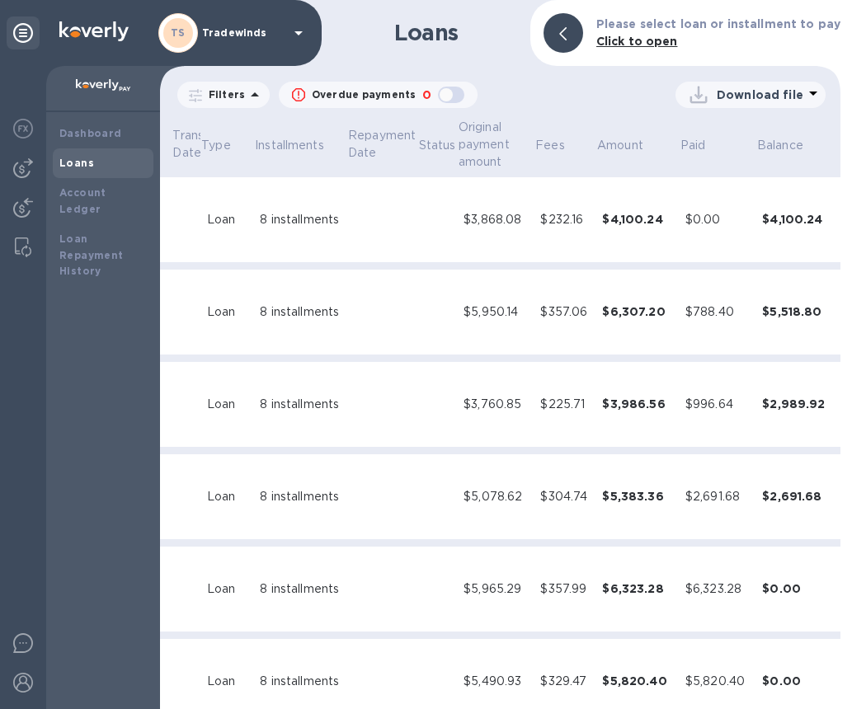
click at [835, 684] on icon "expand row" at bounding box center [845, 681] width 20 height 20
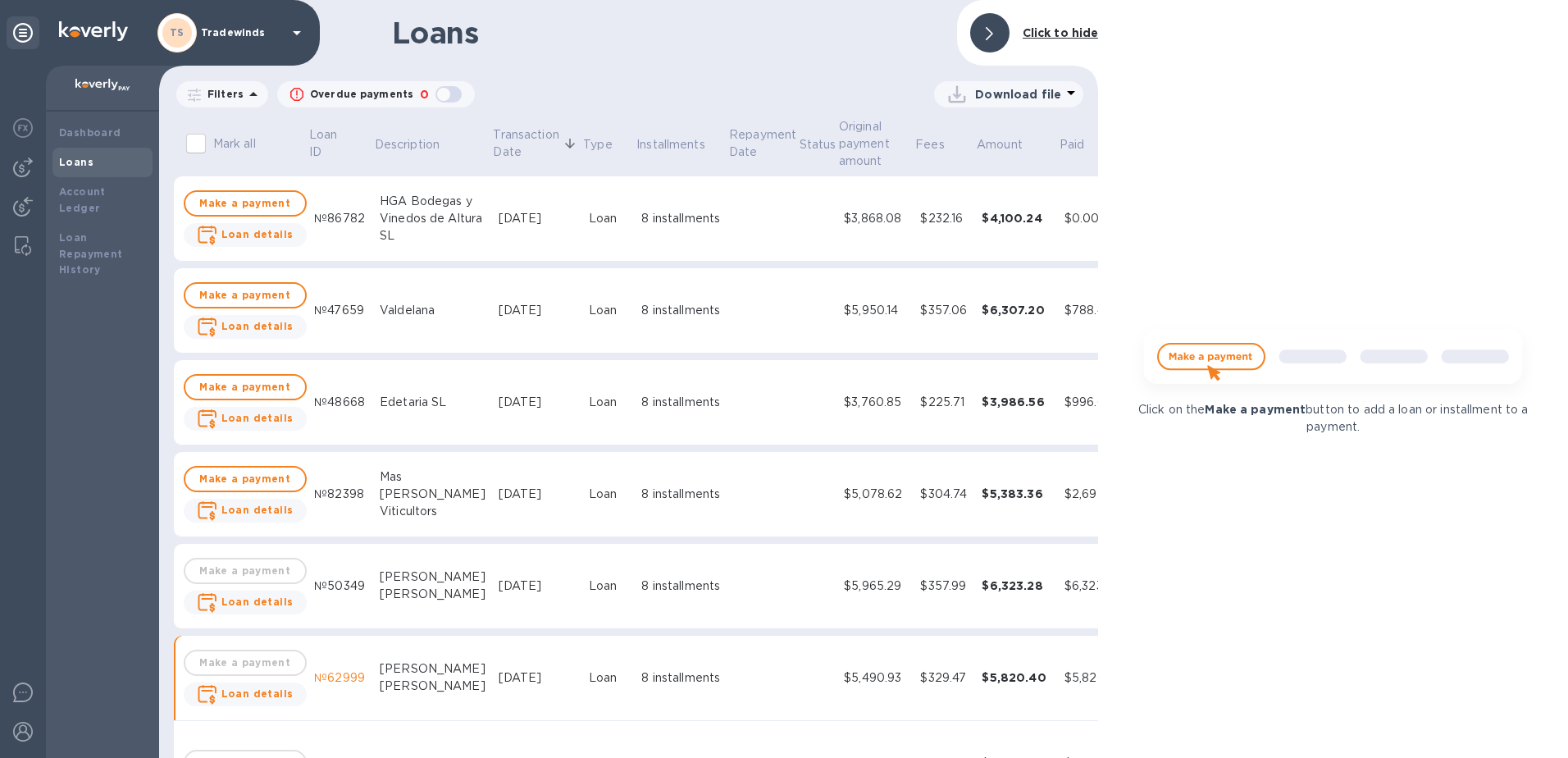
click at [334, 683] on div "№62999" at bounding box center [340, 677] width 53 height 17
click at [334, 667] on td "№62999" at bounding box center [340, 678] width 66 height 86
click at [266, 688] on b "Loan details" at bounding box center [258, 693] width 73 height 12
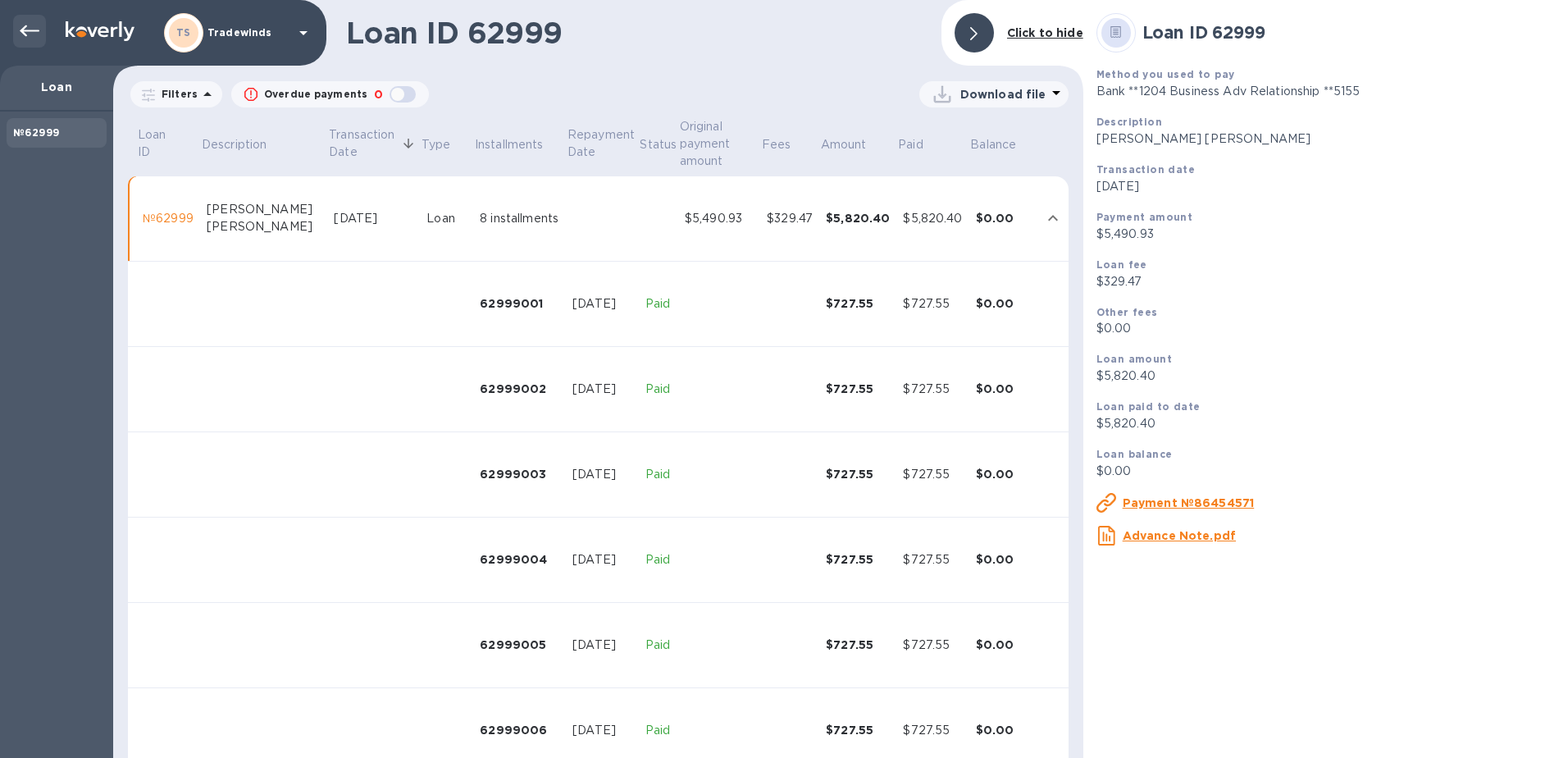
click at [36, 26] on icon at bounding box center [30, 31] width 20 height 20
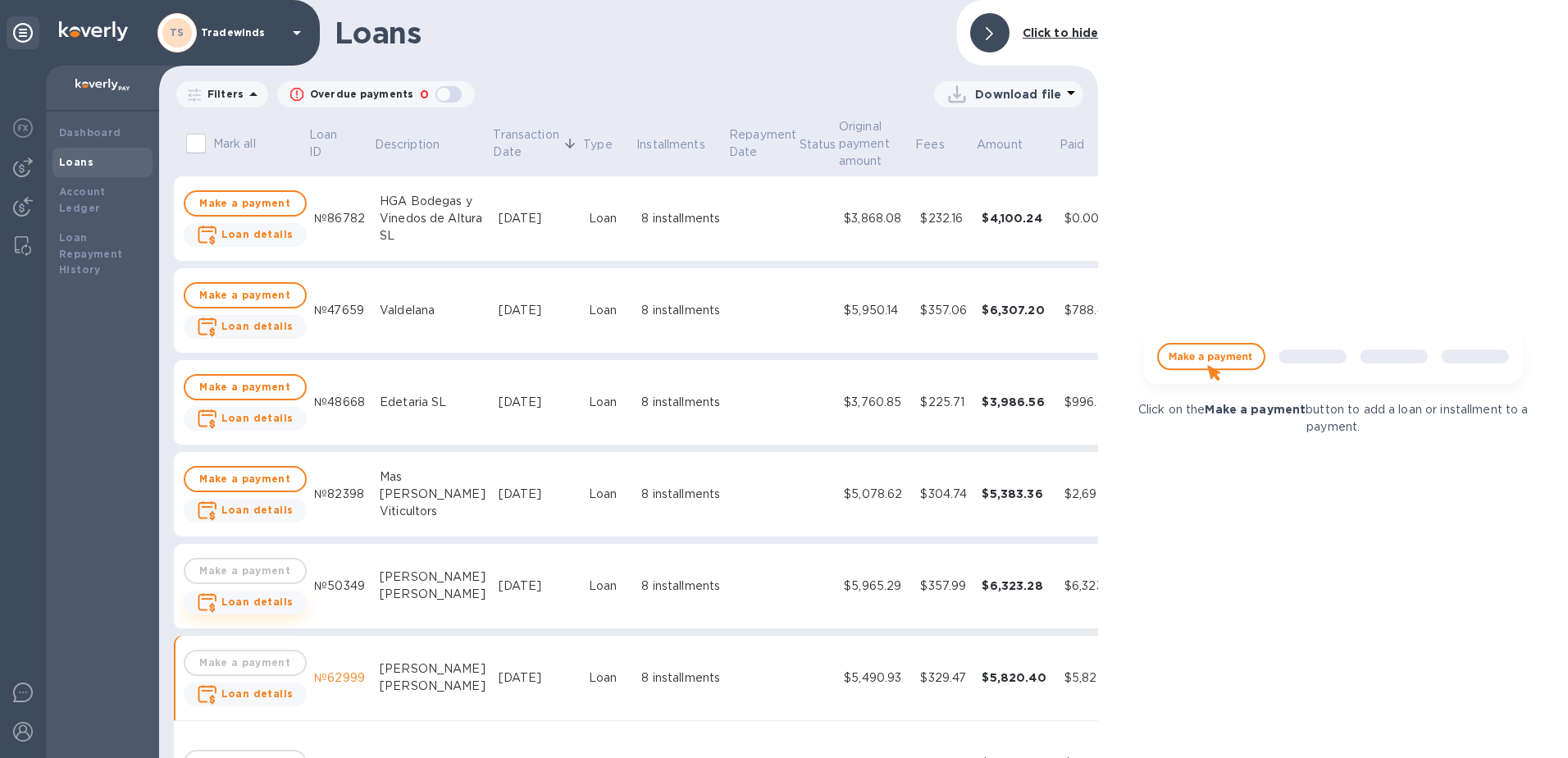
click at [263, 596] on b "Loan details" at bounding box center [258, 602] width 73 height 12
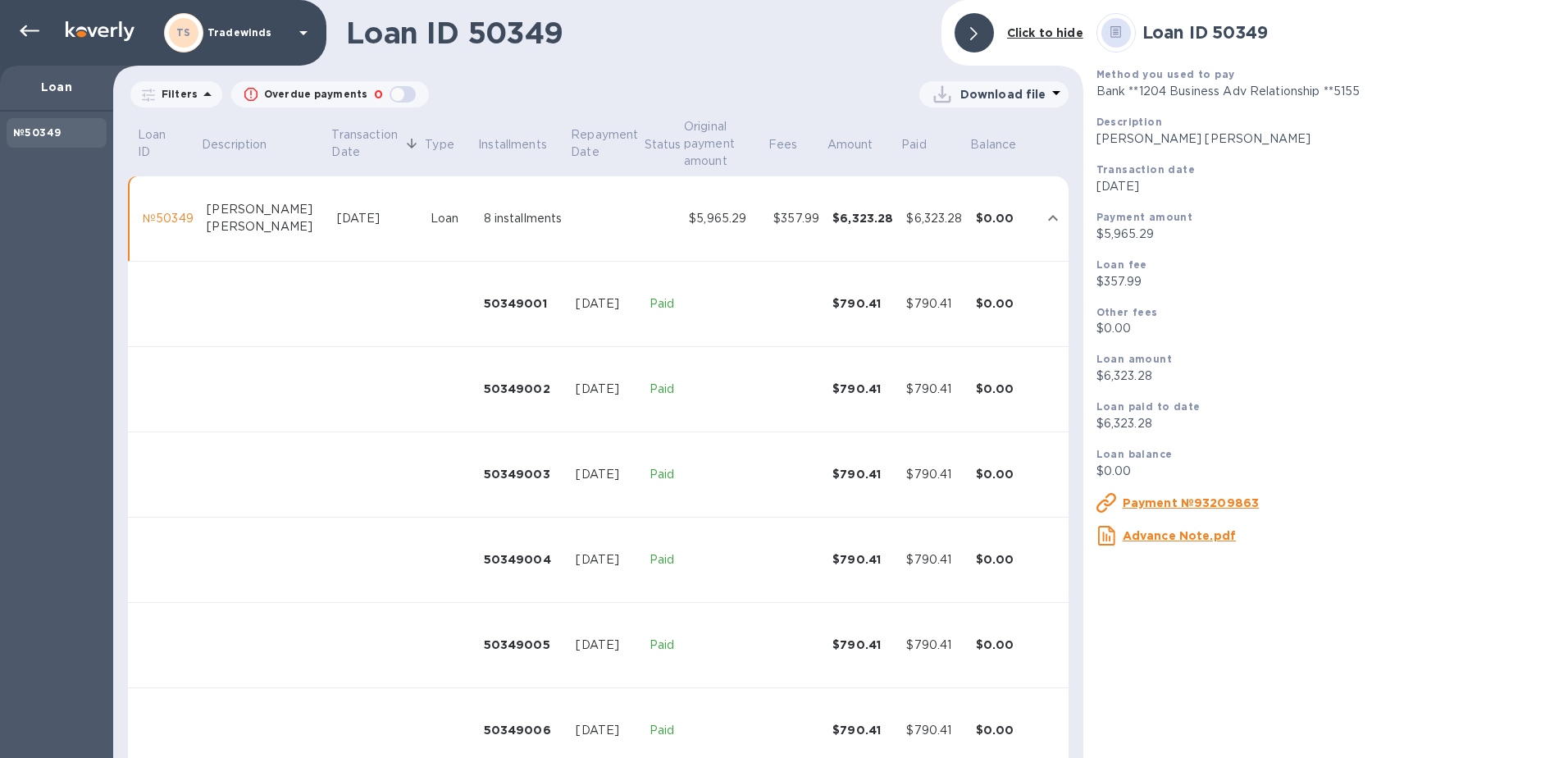
click at [858, 503] on u "Payment №93209863" at bounding box center [1191, 502] width 137 height 13
